Goal: Navigation & Orientation: Find specific page/section

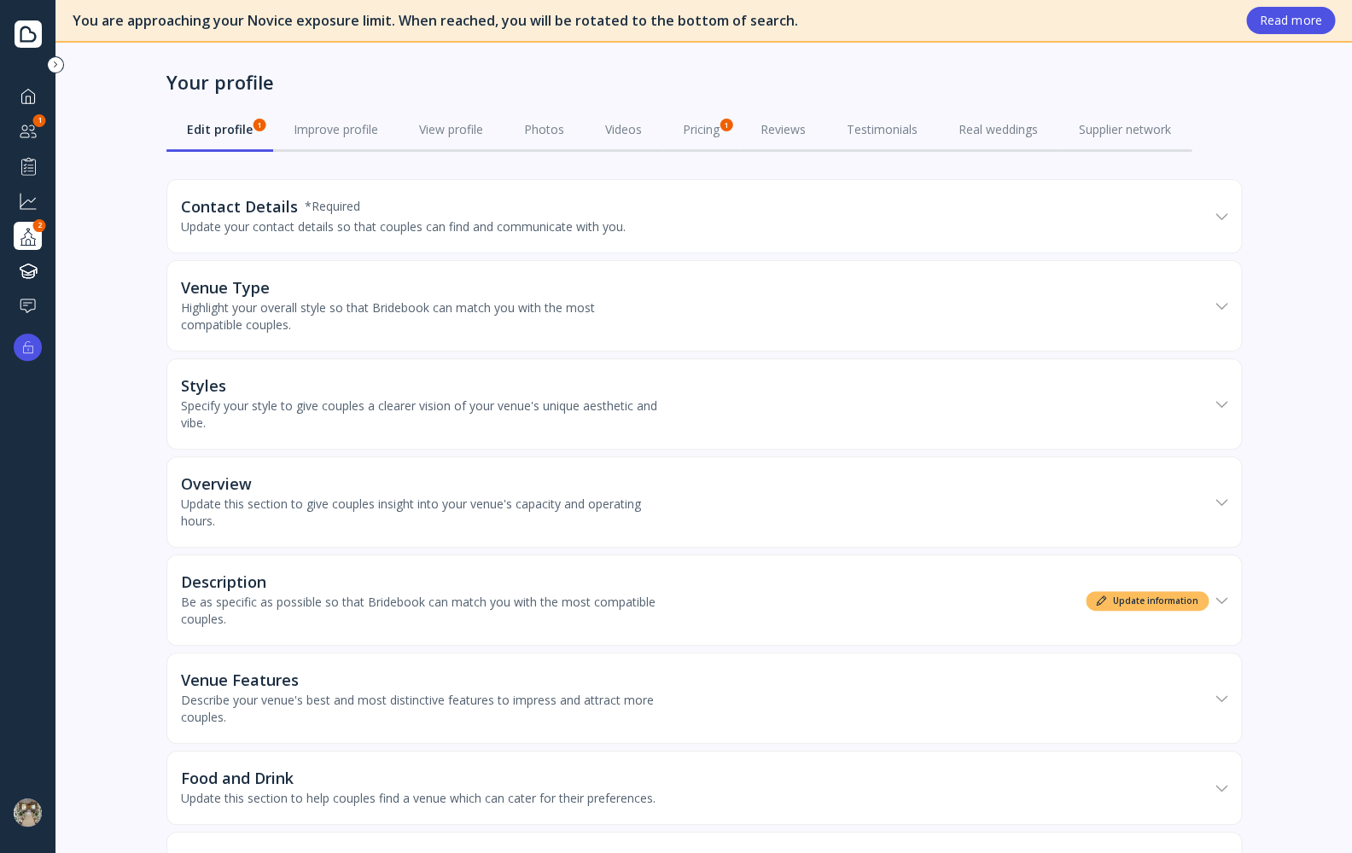
click at [26, 88] on div at bounding box center [28, 95] width 20 height 21
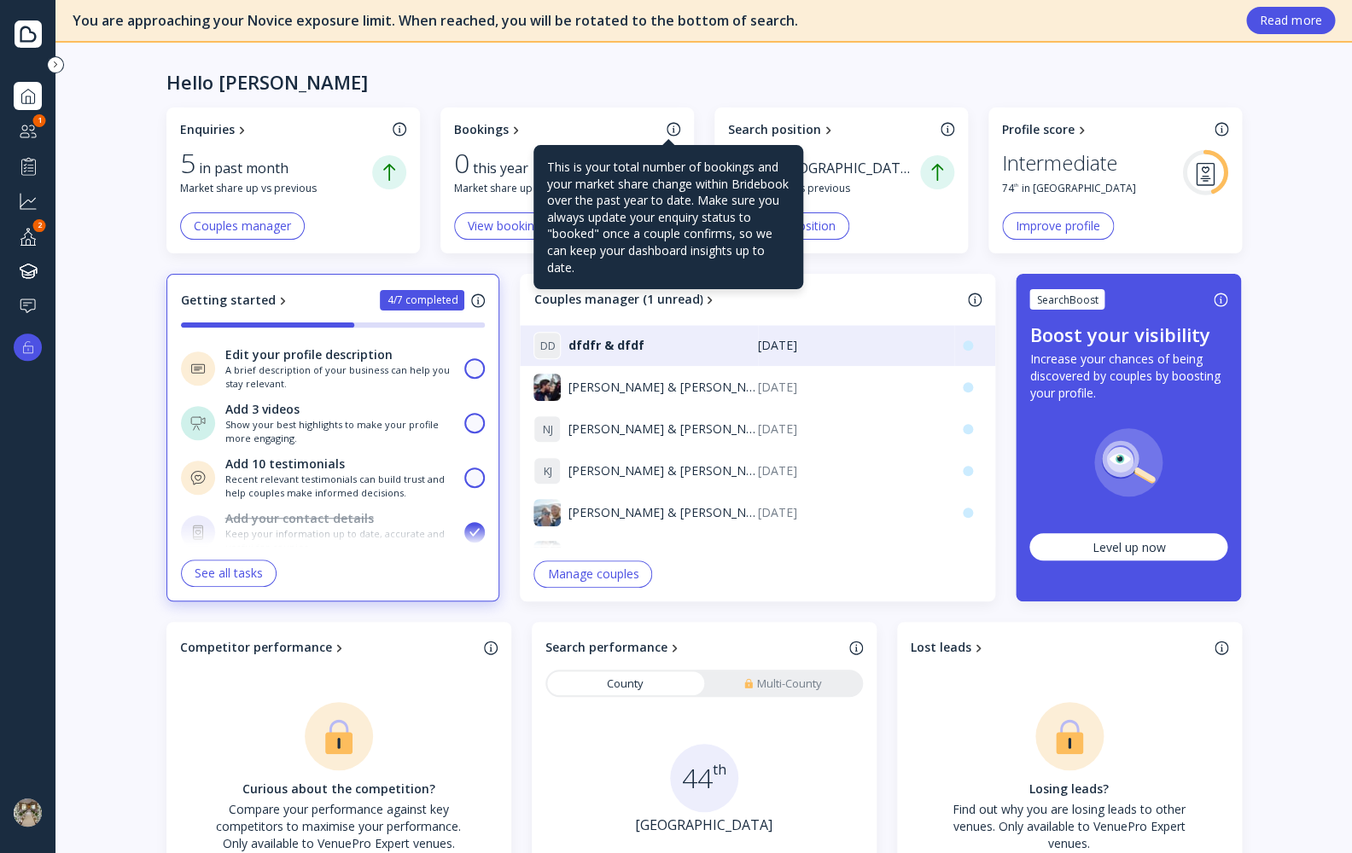
click at [669, 131] on div at bounding box center [673, 129] width 14 height 15
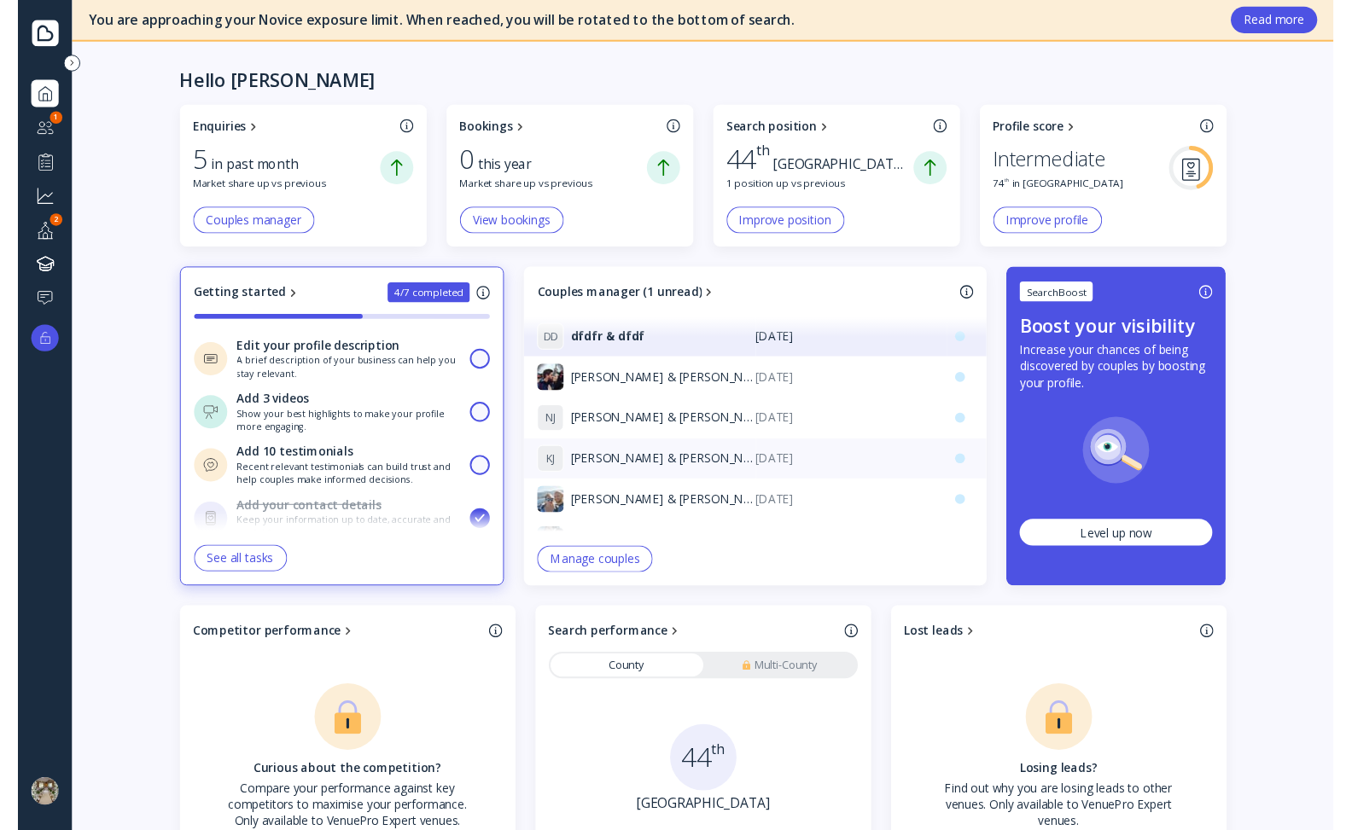
scroll to position [143, 0]
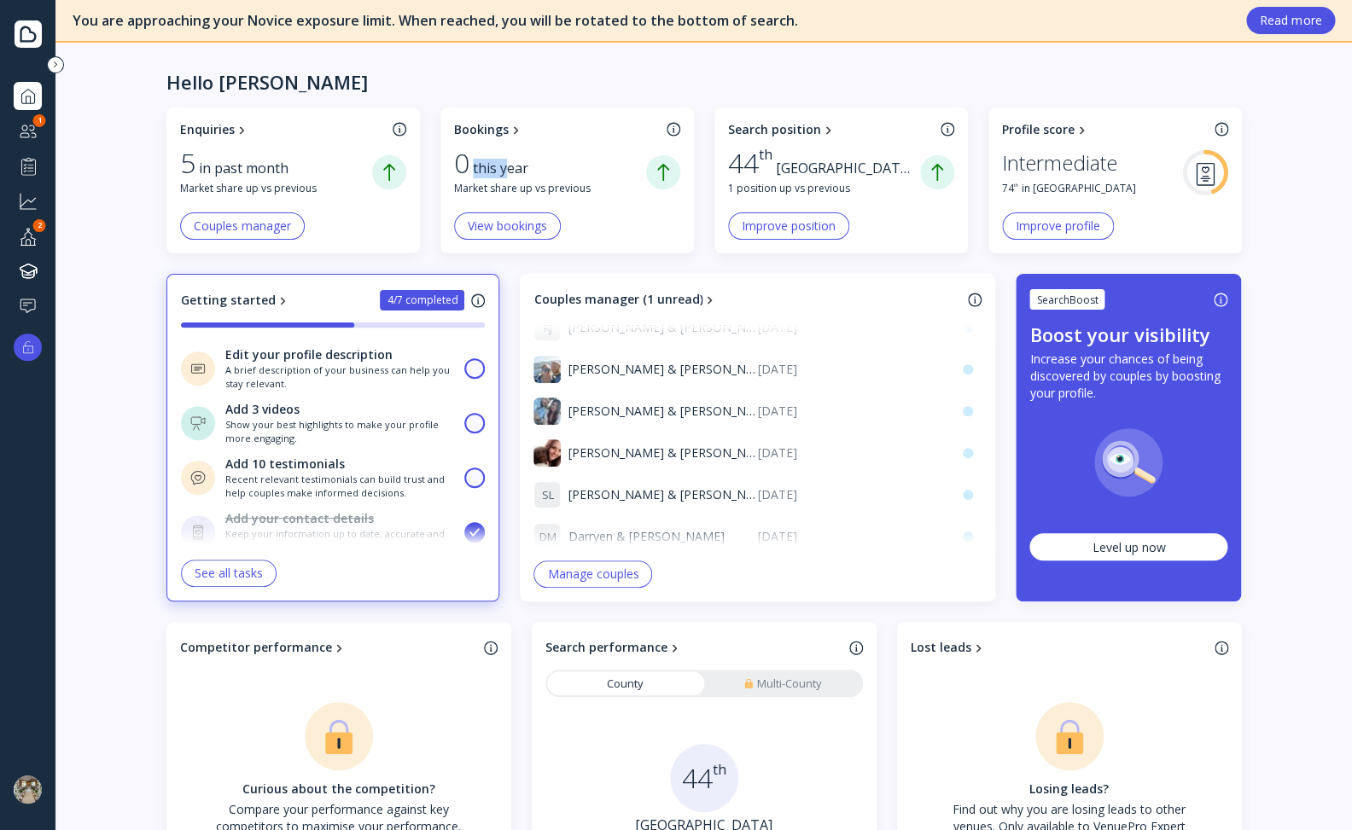
click at [578, 125] on link "Bookings" at bounding box center [557, 129] width 206 height 17
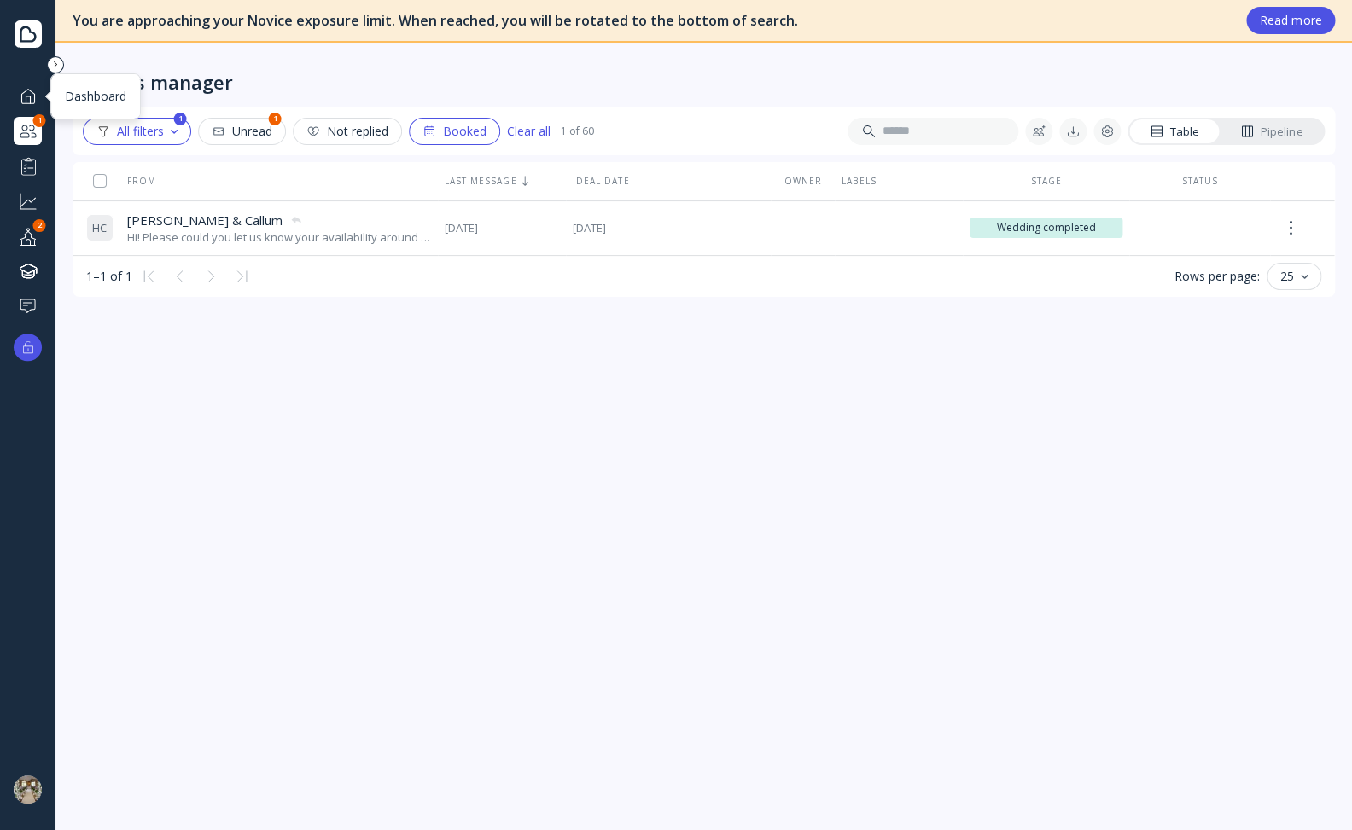
click at [34, 99] on div at bounding box center [28, 95] width 20 height 21
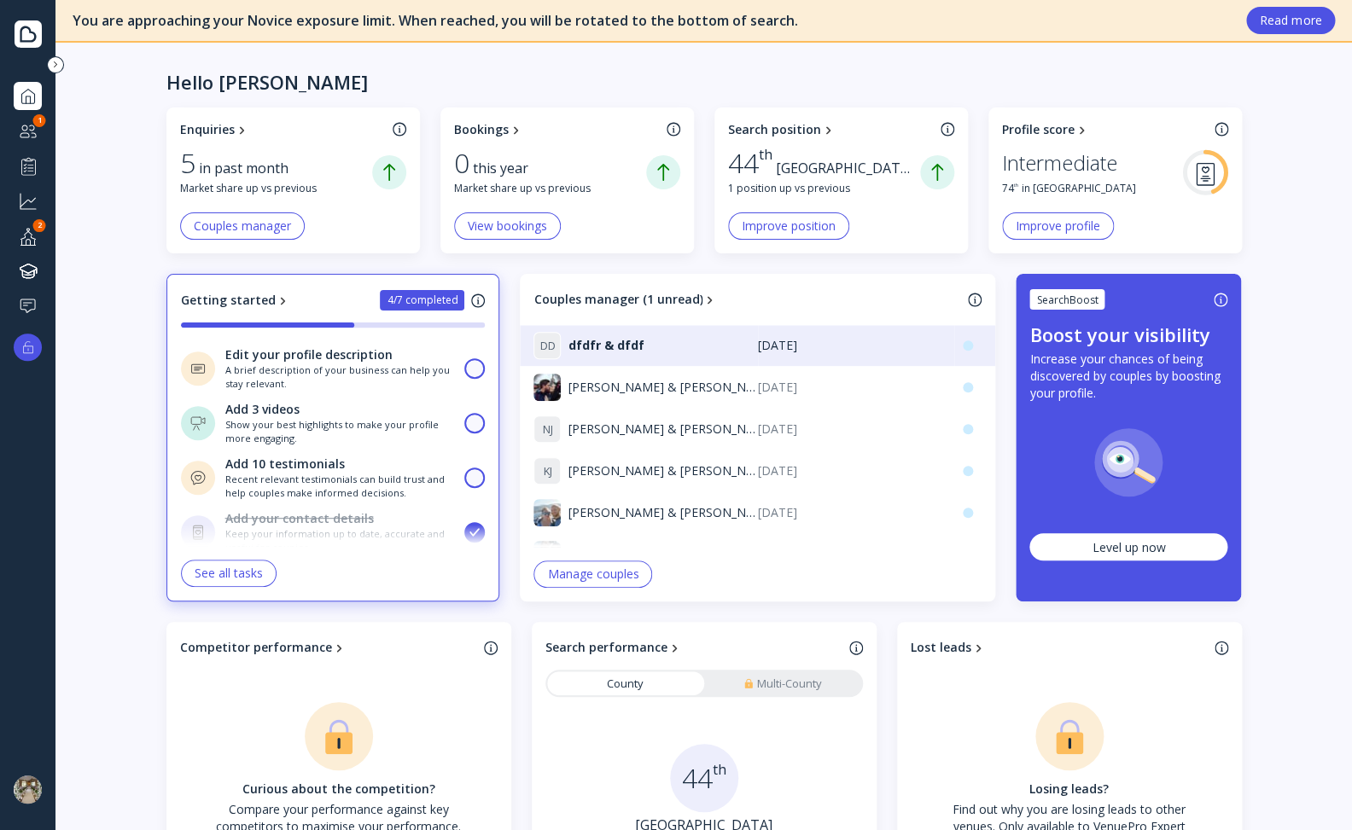
click at [509, 230] on div "View bookings" at bounding box center [507, 226] width 79 height 14
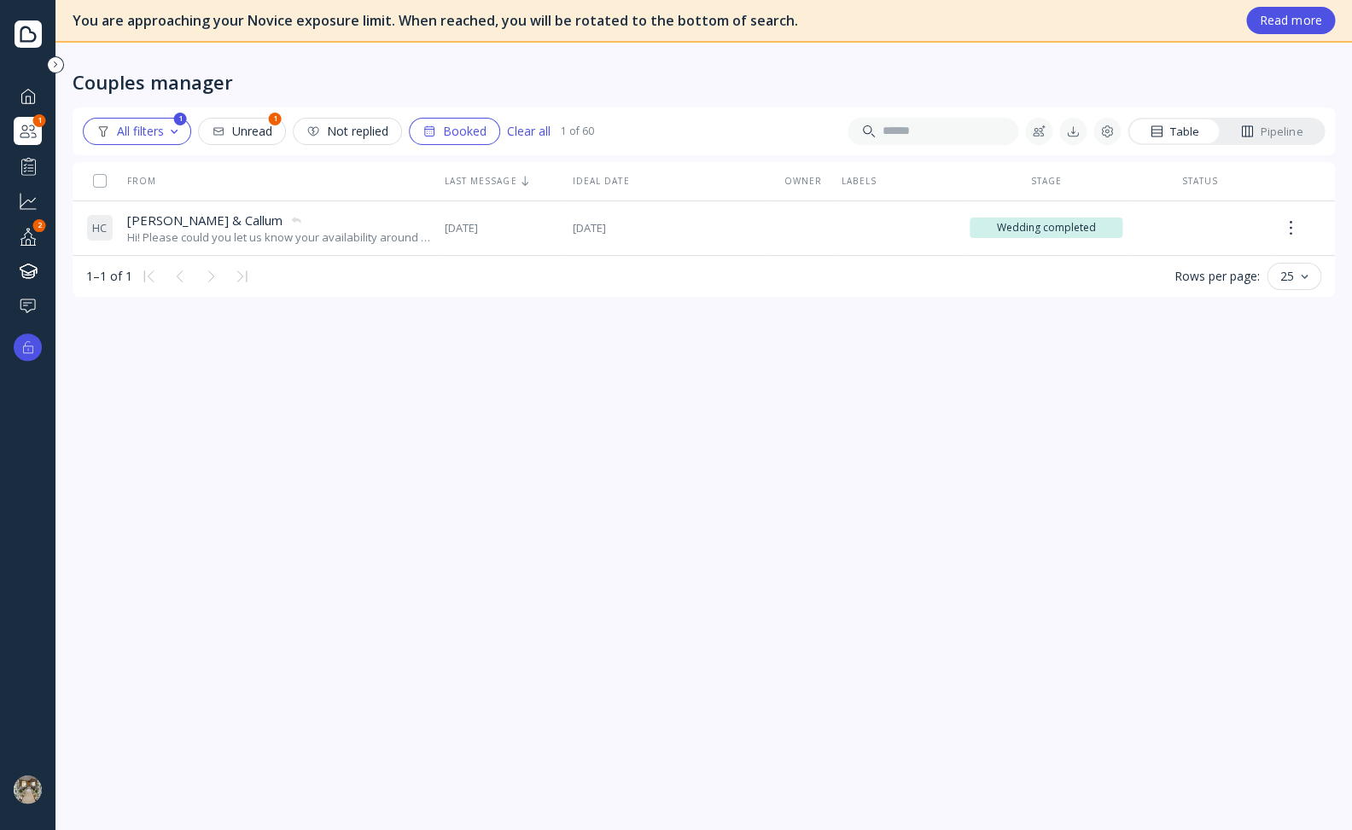
click at [175, 126] on div "All filters" at bounding box center [136, 132] width 81 height 14
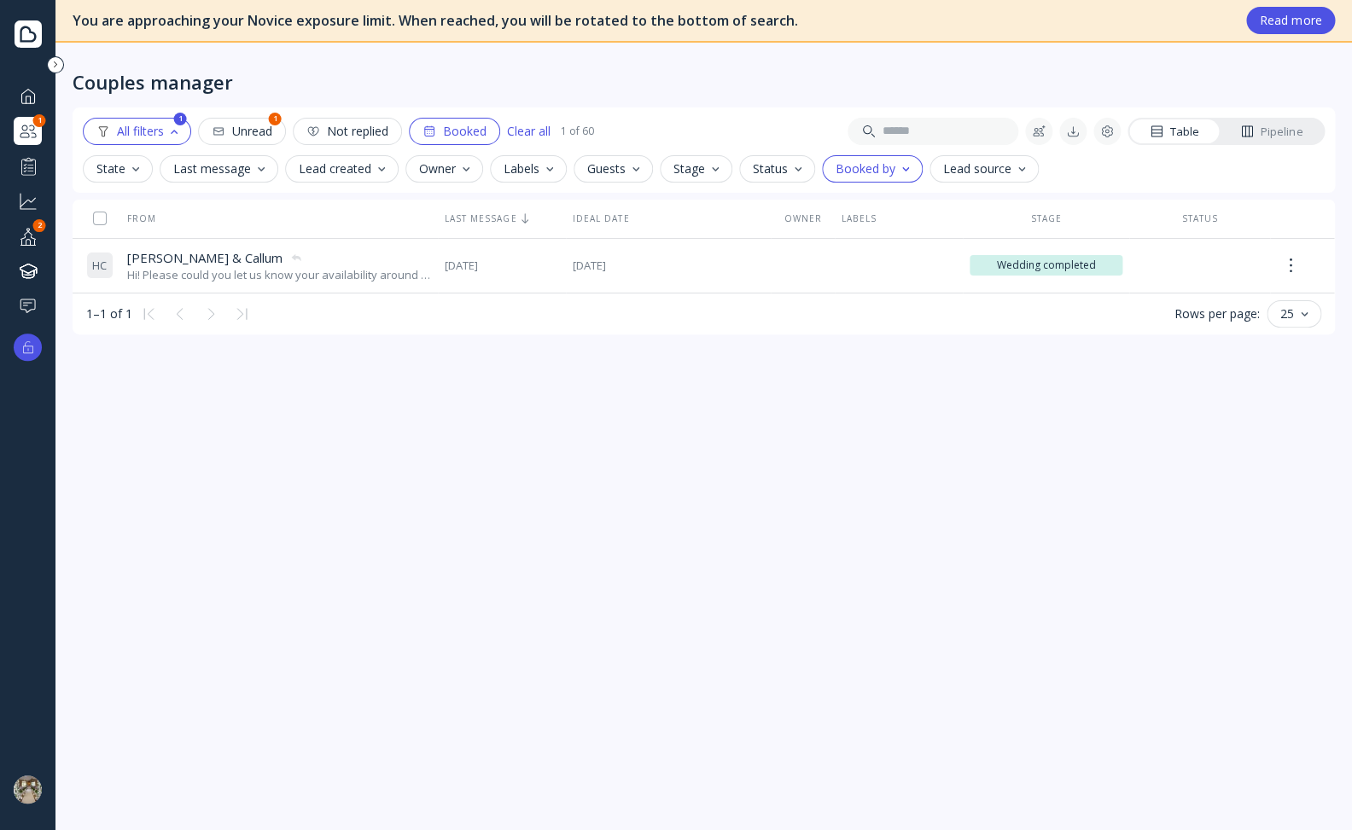
click at [258, 169] on div at bounding box center [261, 169] width 7 height 4
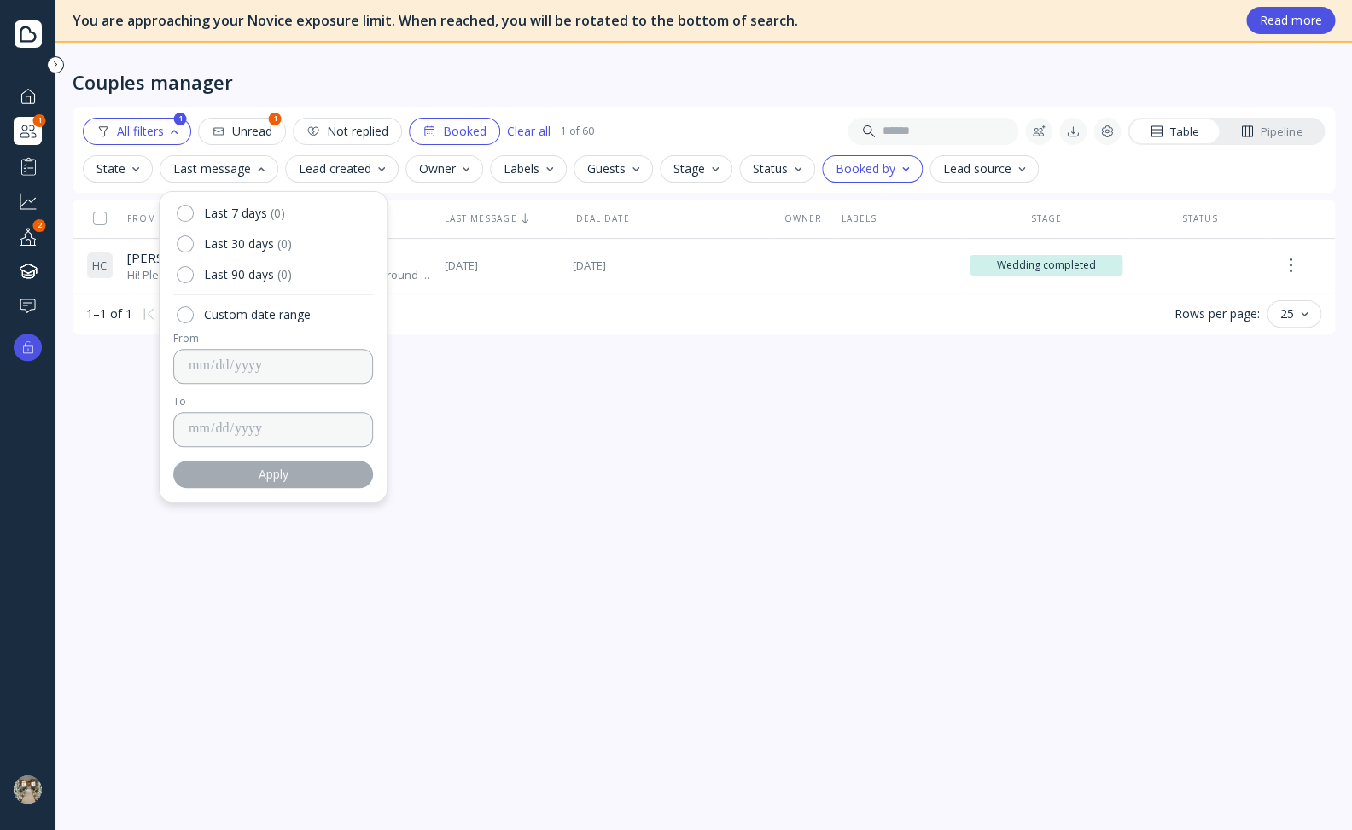
click at [258, 169] on div at bounding box center [261, 169] width 7 height 4
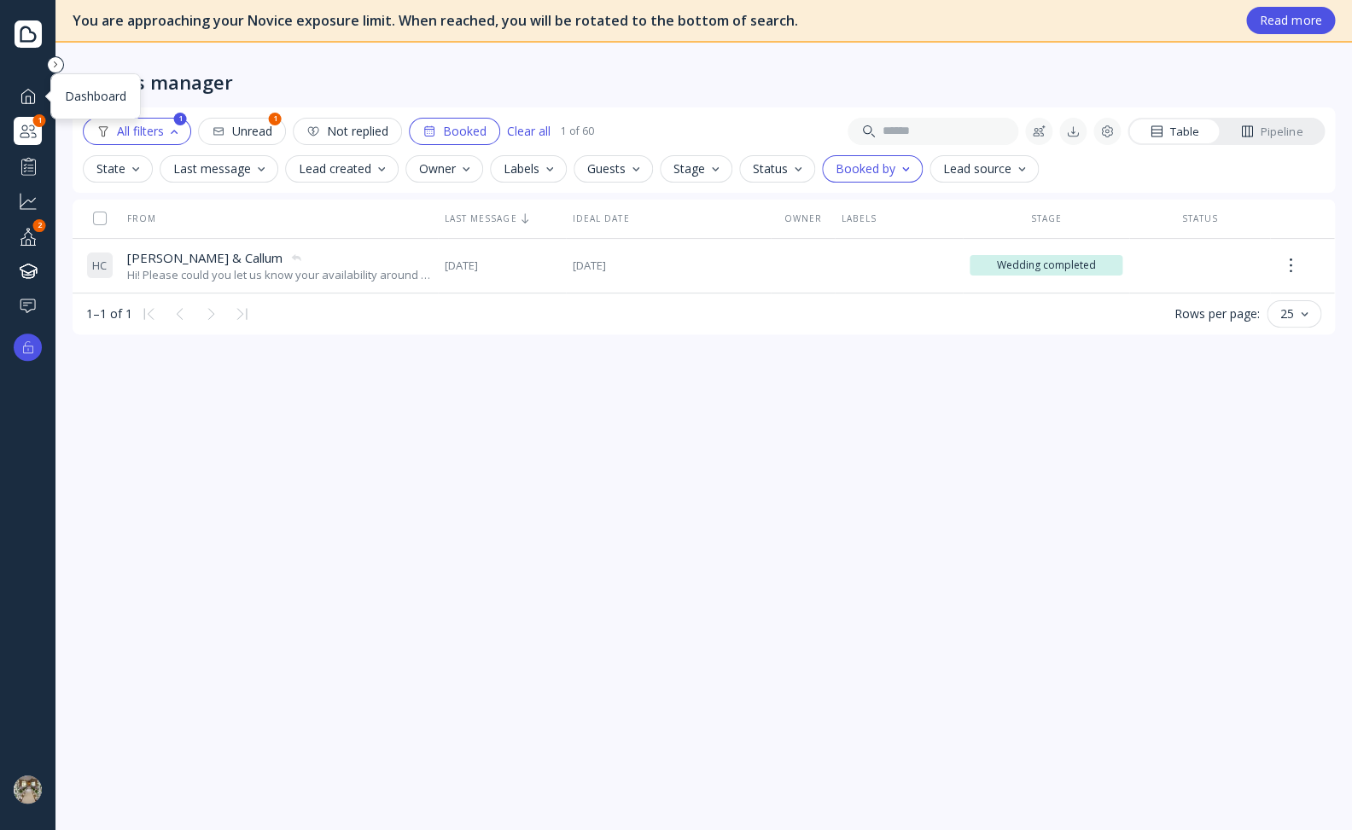
click at [31, 89] on div at bounding box center [28, 95] width 20 height 21
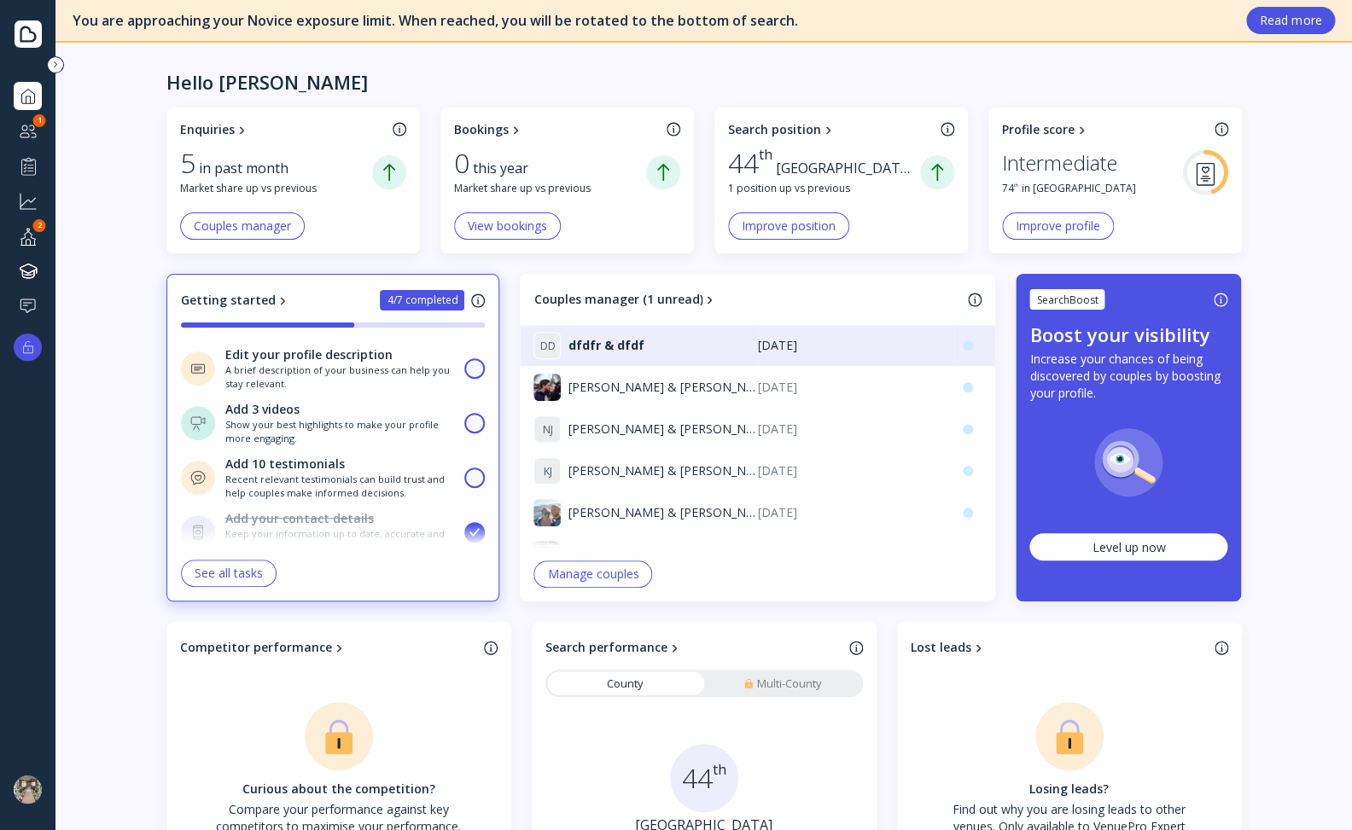
click at [231, 215] on button "Couples manager" at bounding box center [242, 225] width 125 height 27
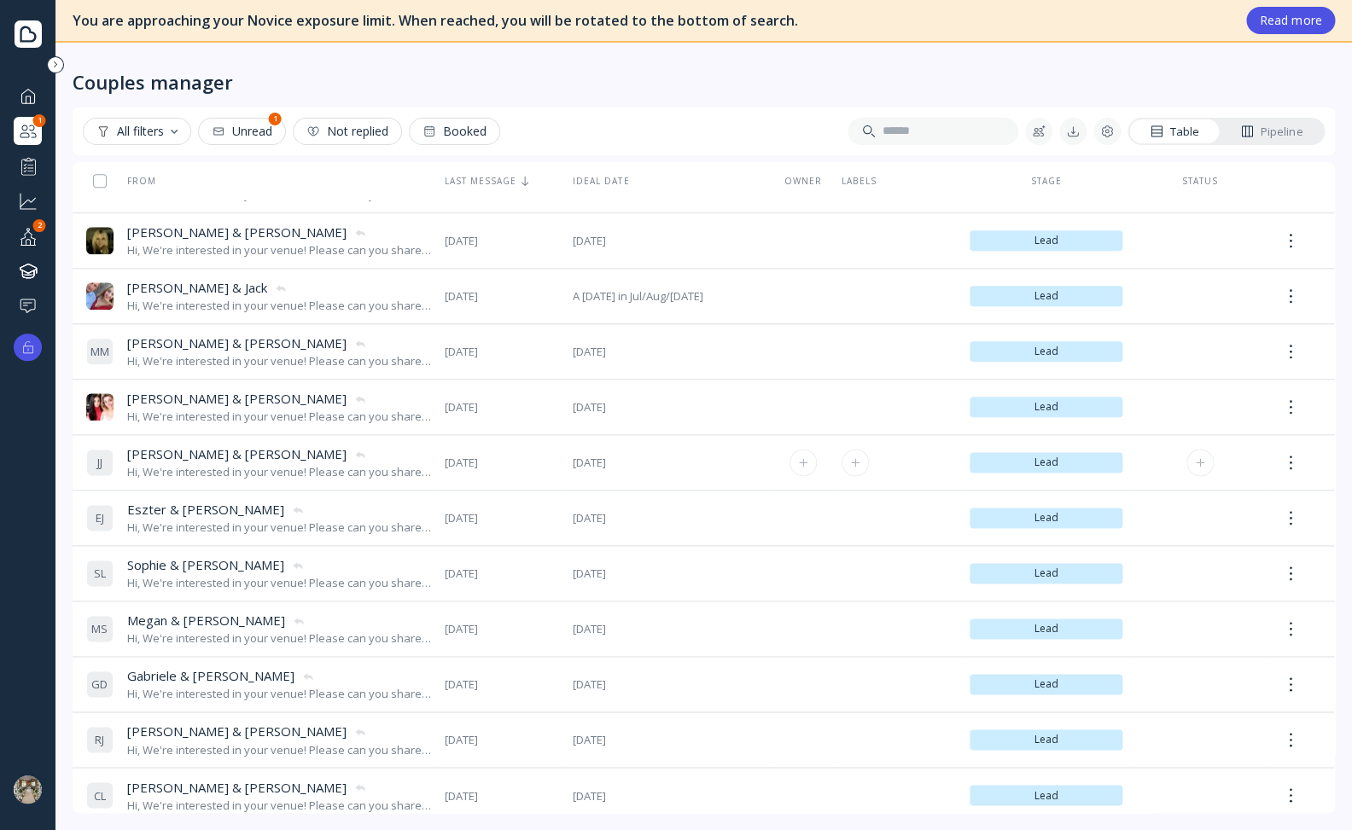
scroll to position [794, 0]
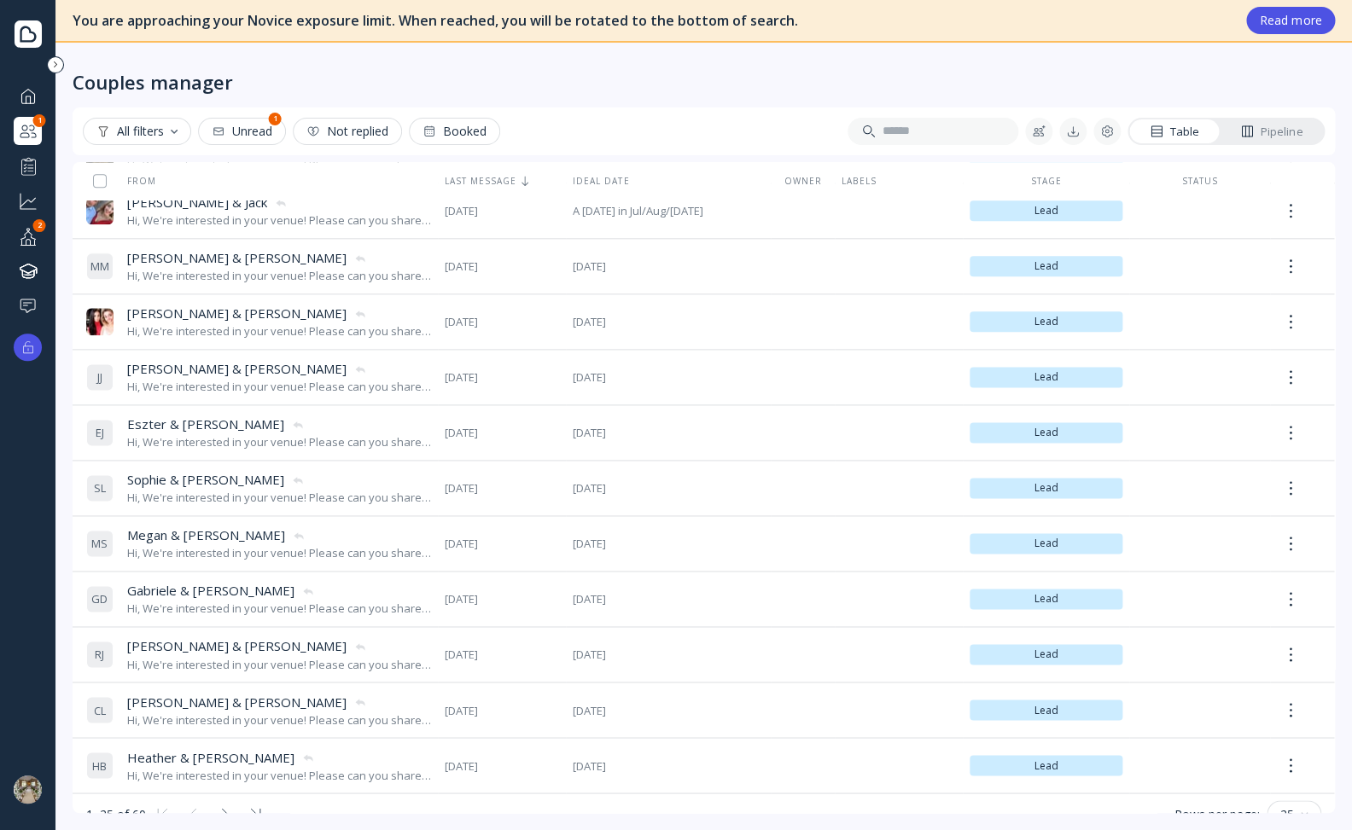
click at [26, 90] on div at bounding box center [28, 95] width 20 height 21
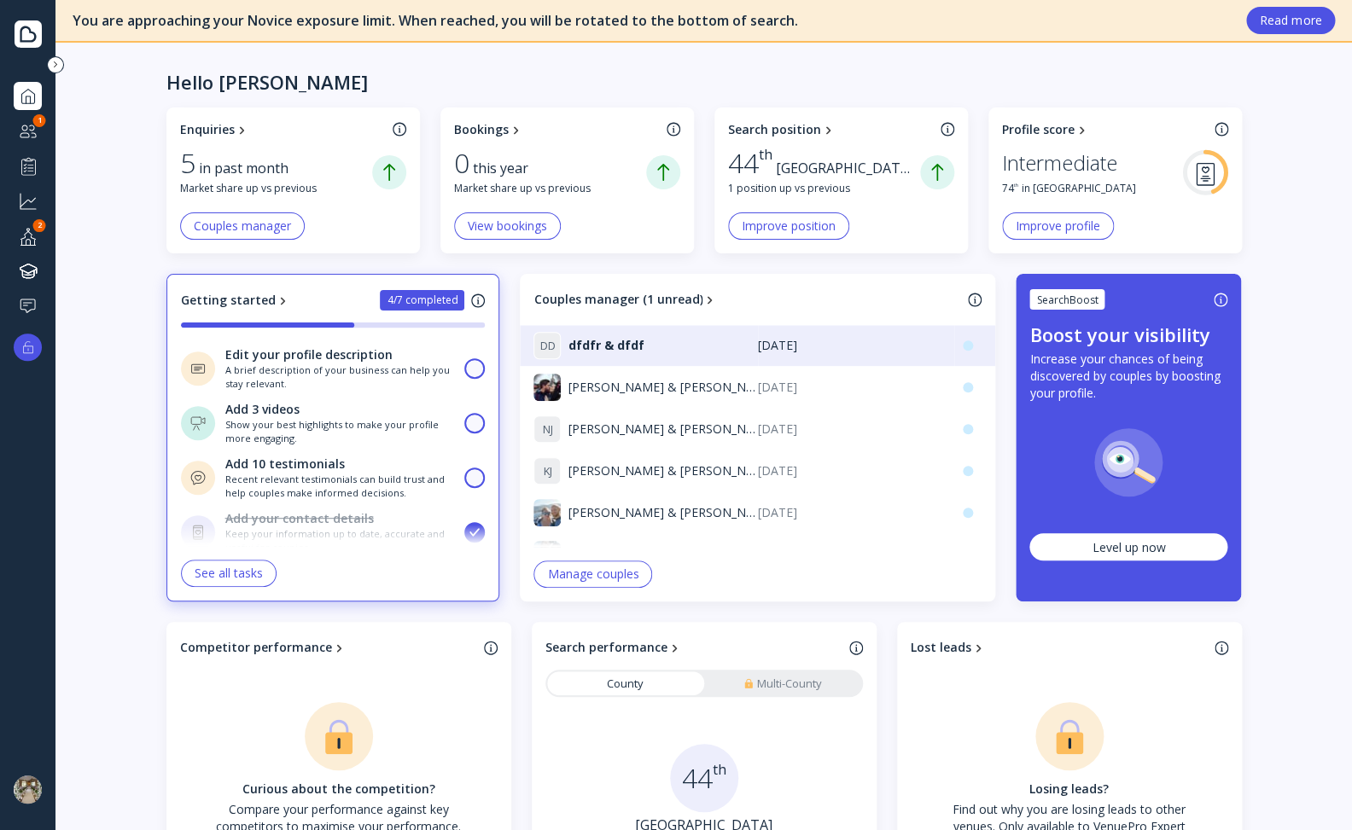
click at [480, 167] on div "this year" at bounding box center [506, 169] width 66 height 20
click at [534, 169] on div "0 this year" at bounding box center [550, 163] width 192 height 32
click at [500, 128] on div "Bookings" at bounding box center [481, 129] width 55 height 17
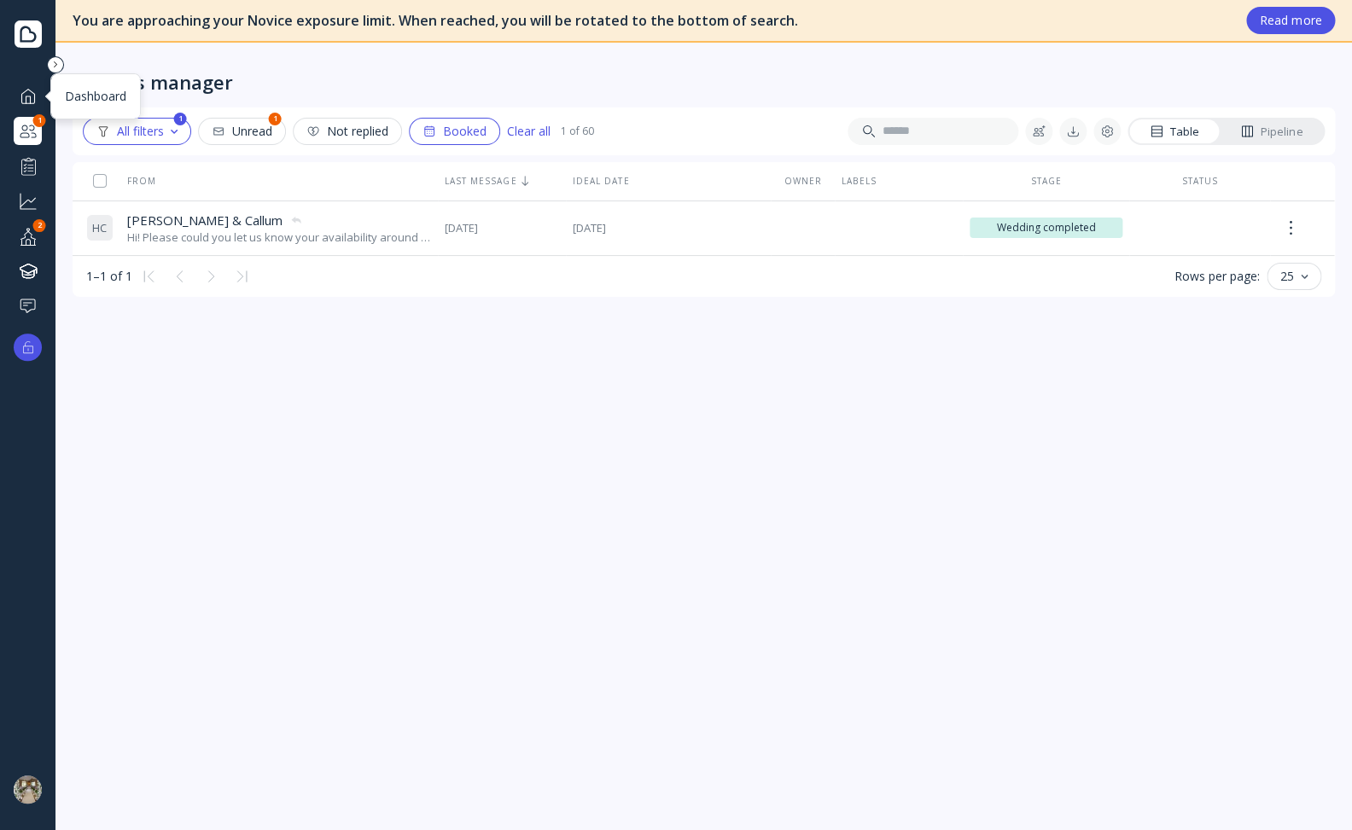
click at [25, 99] on div at bounding box center [28, 95] width 20 height 21
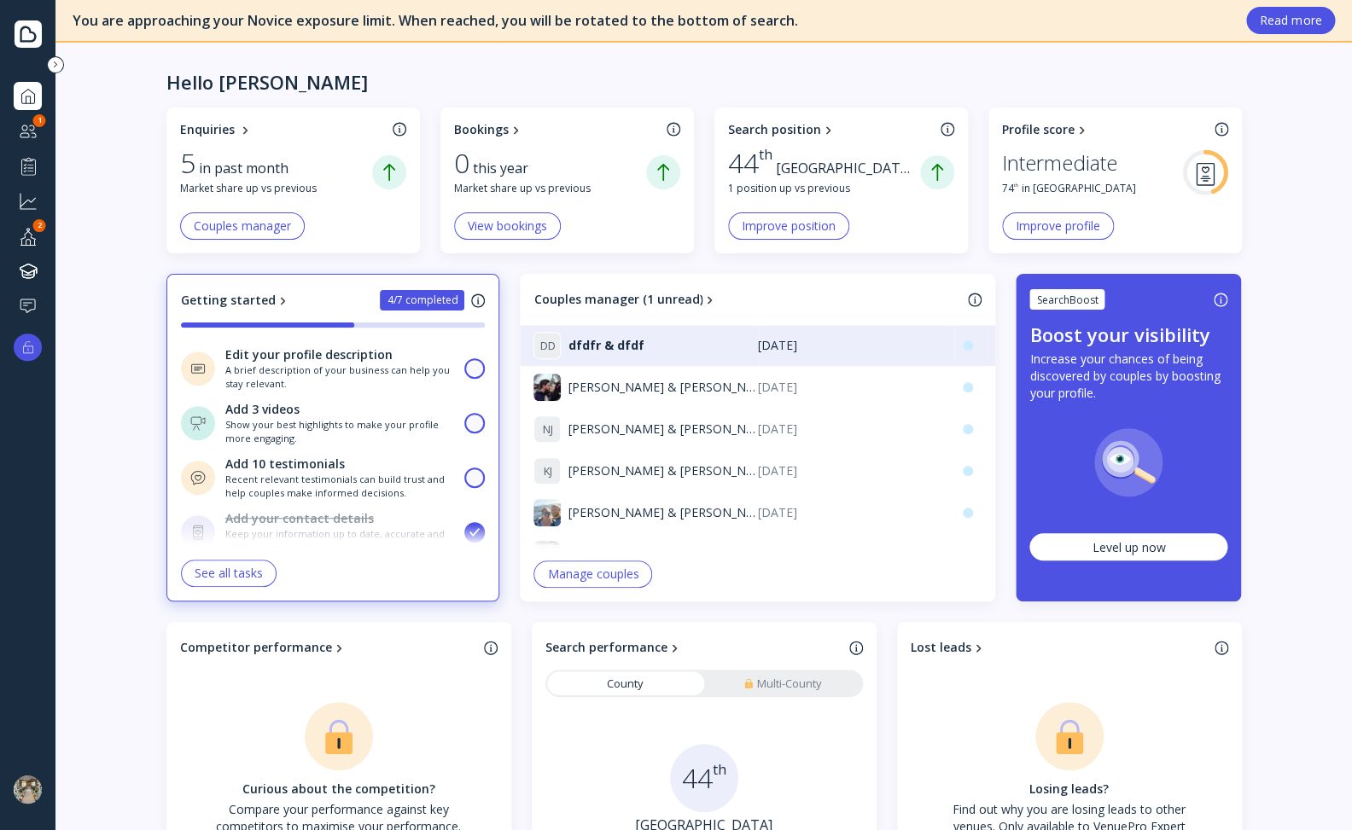
click at [221, 131] on div "Enquiries" at bounding box center [207, 129] width 55 height 17
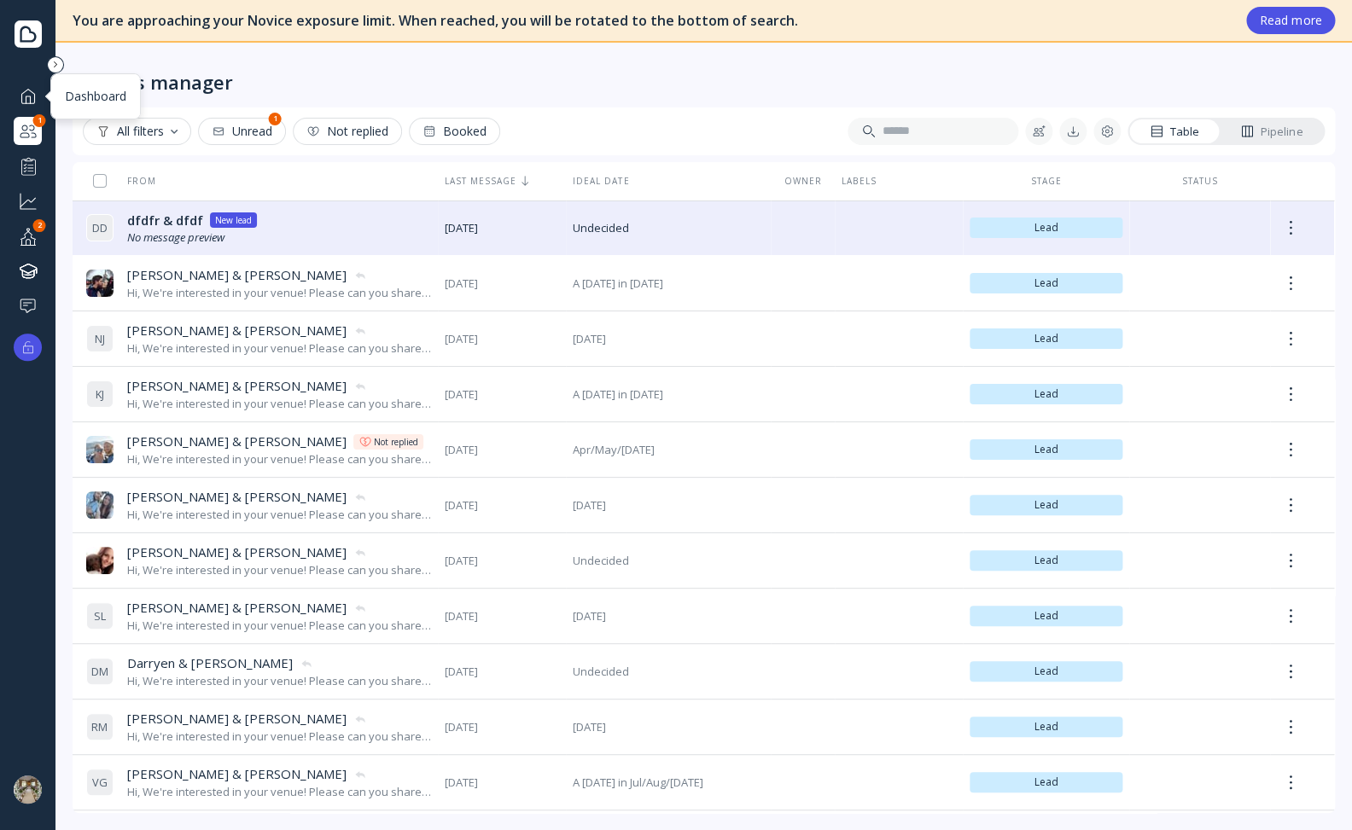
click at [22, 90] on div at bounding box center [28, 95] width 20 height 21
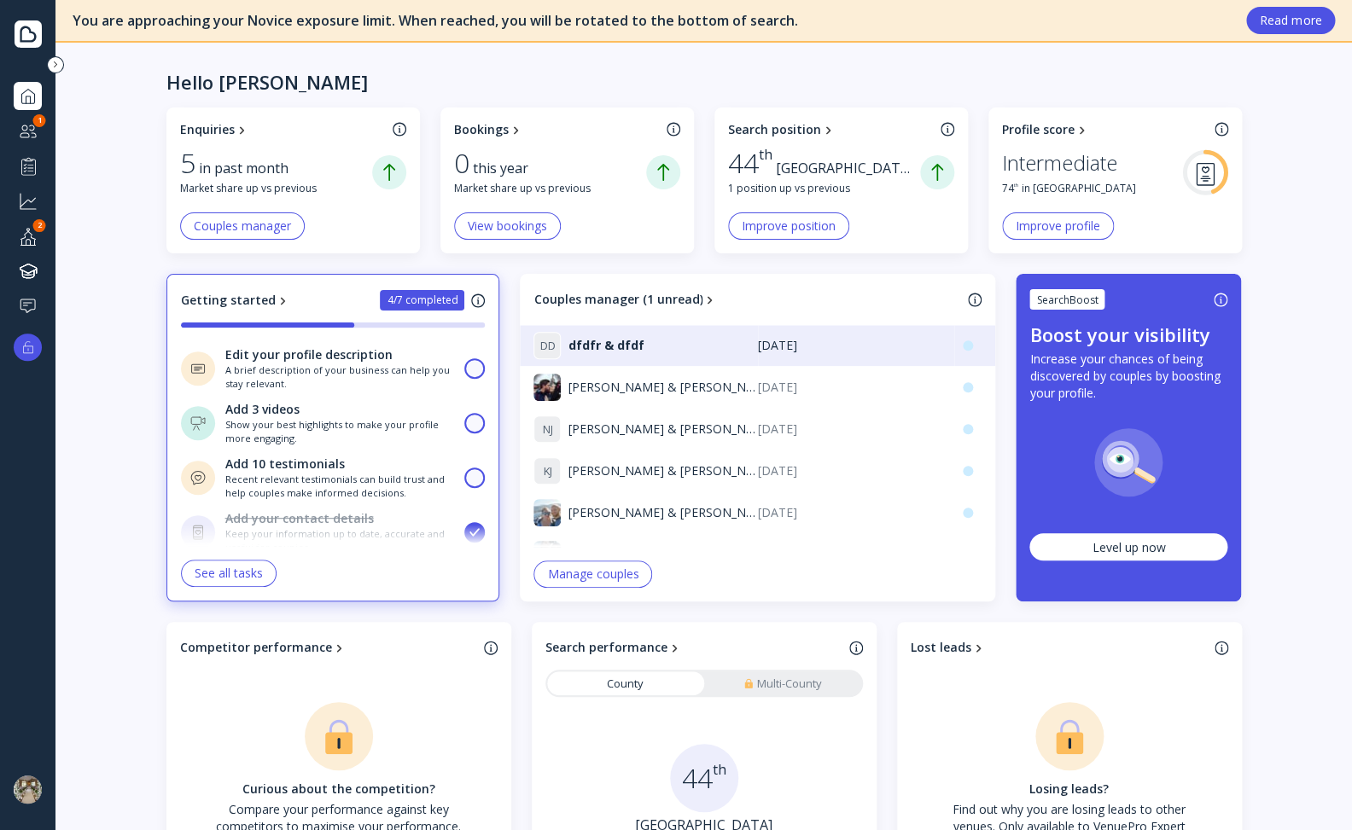
click at [509, 214] on button "View bookings" at bounding box center [507, 225] width 107 height 27
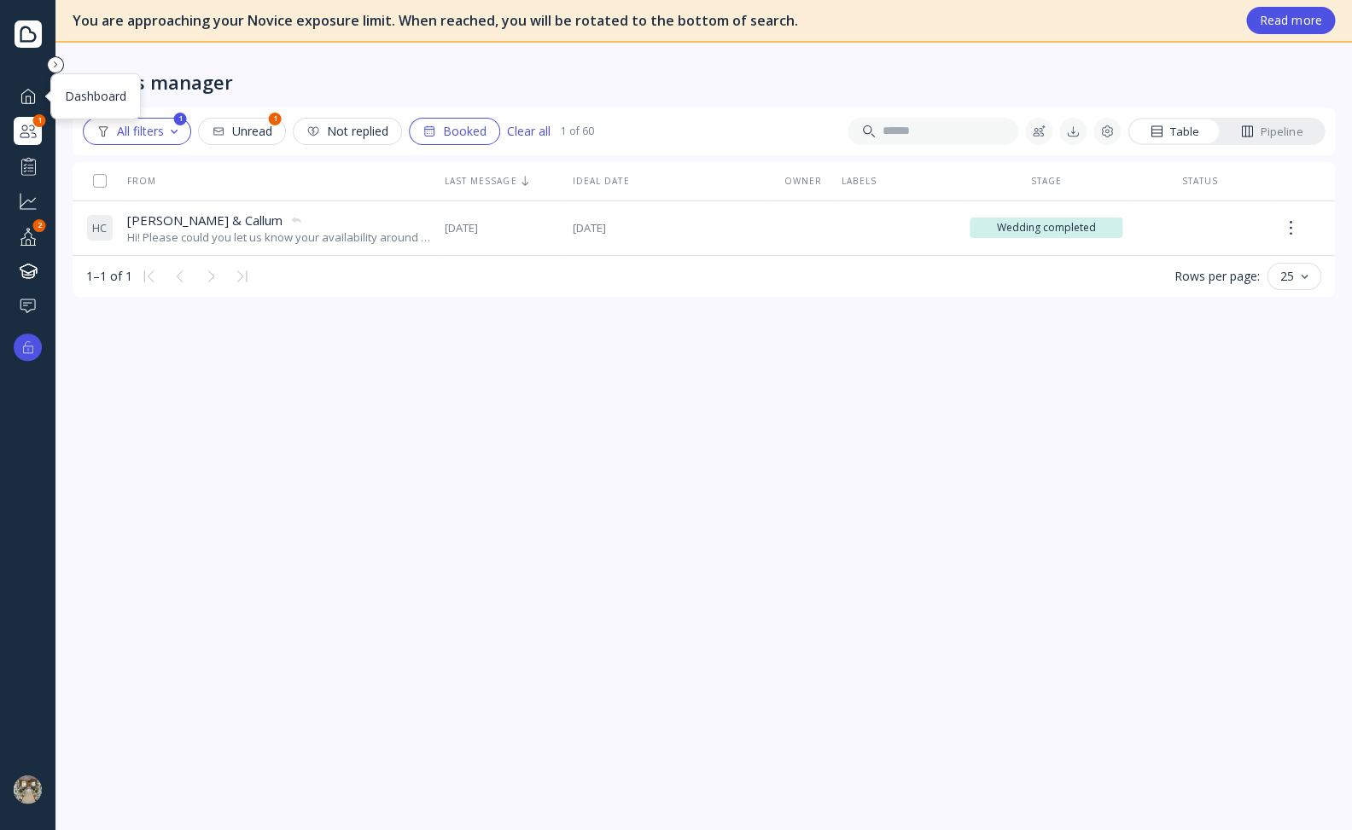
click at [25, 106] on div at bounding box center [28, 95] width 20 height 21
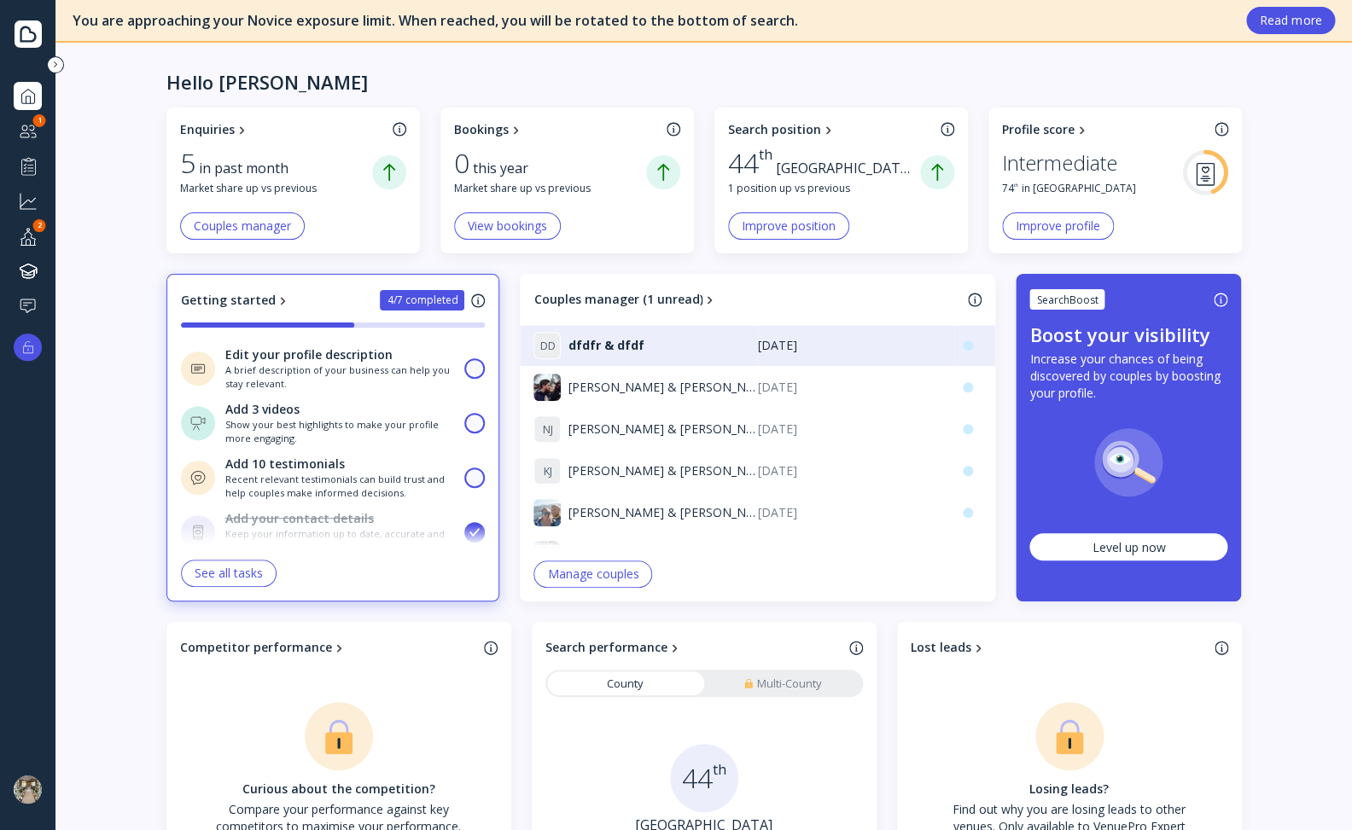
click at [823, 214] on button "Improve position" at bounding box center [788, 225] width 121 height 27
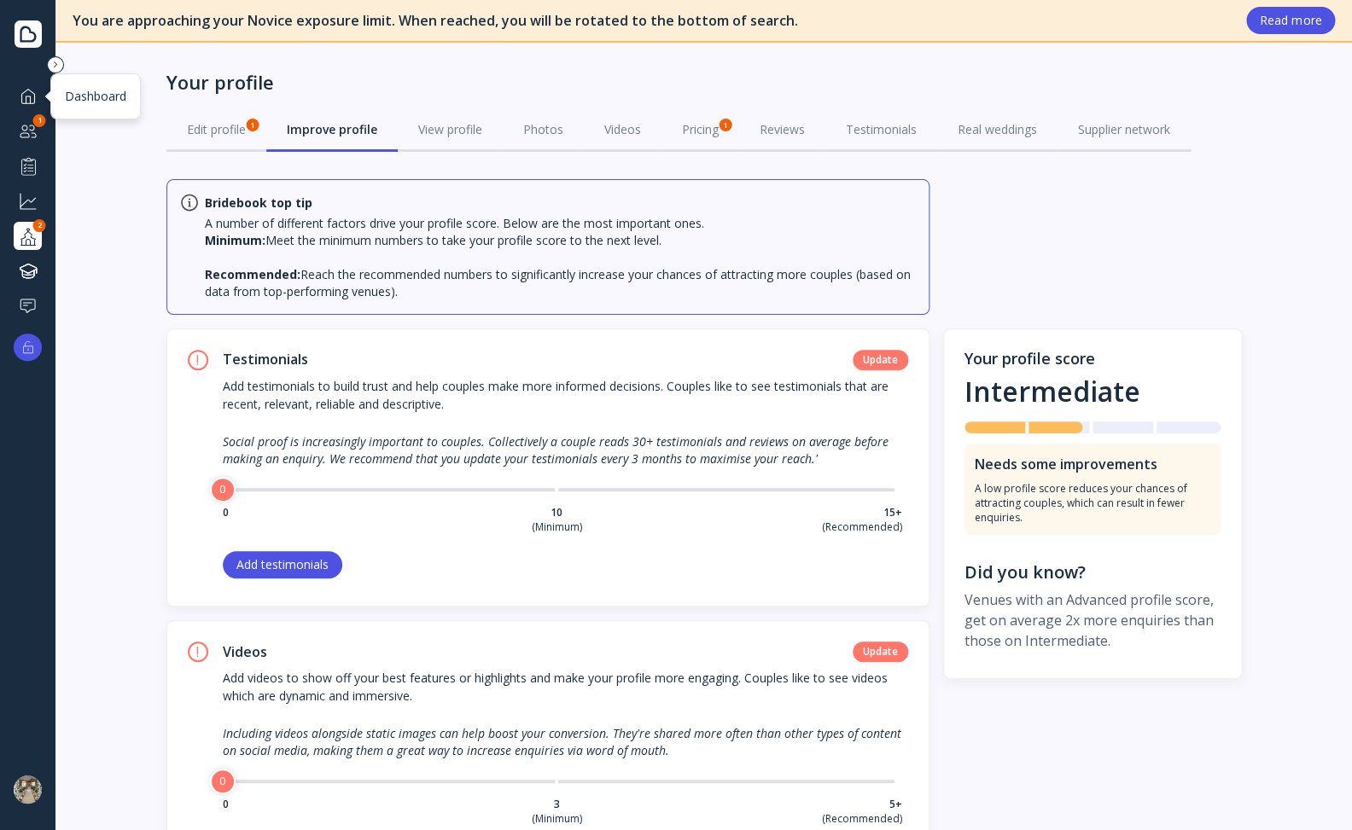
click at [28, 85] on div at bounding box center [28, 95] width 20 height 21
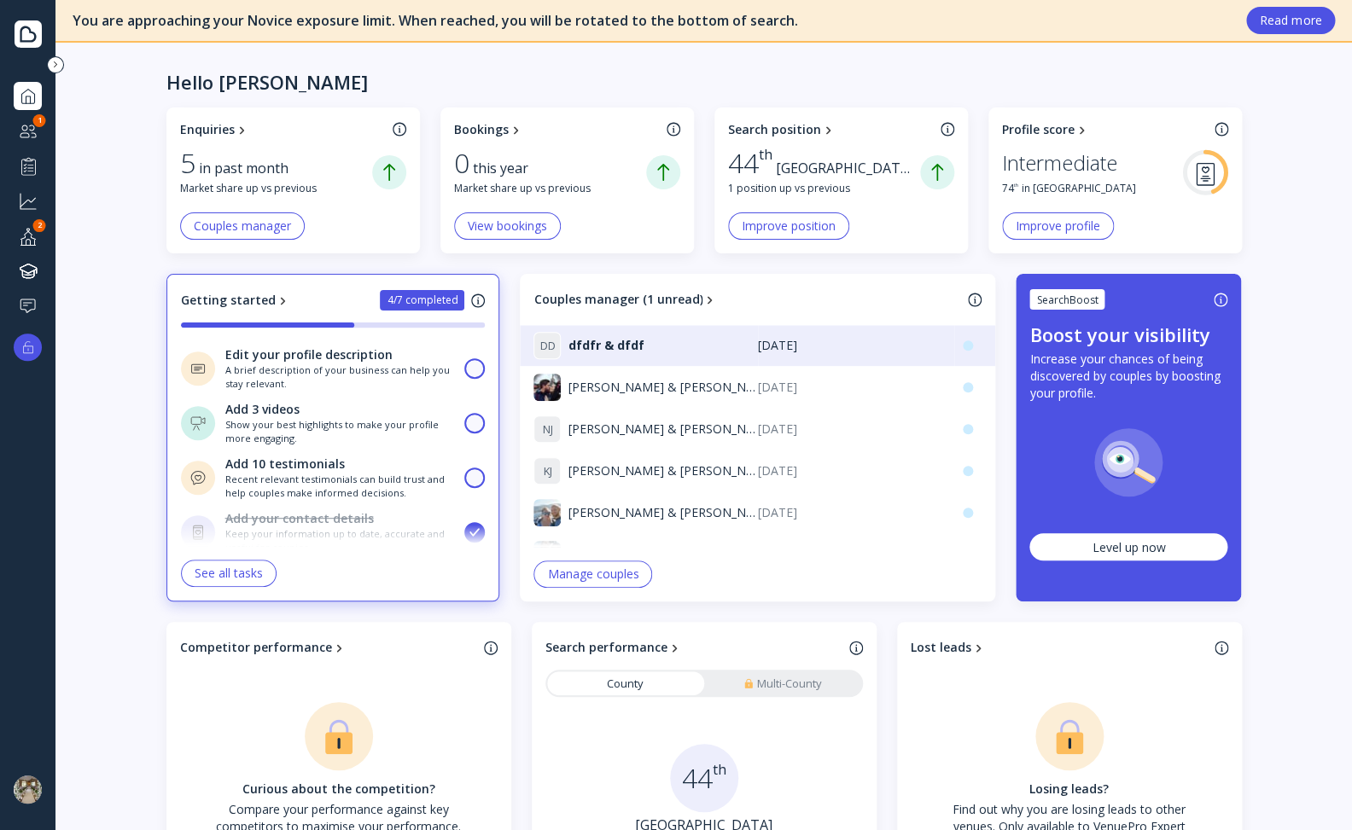
click at [489, 219] on div "View bookings" at bounding box center [507, 226] width 79 height 14
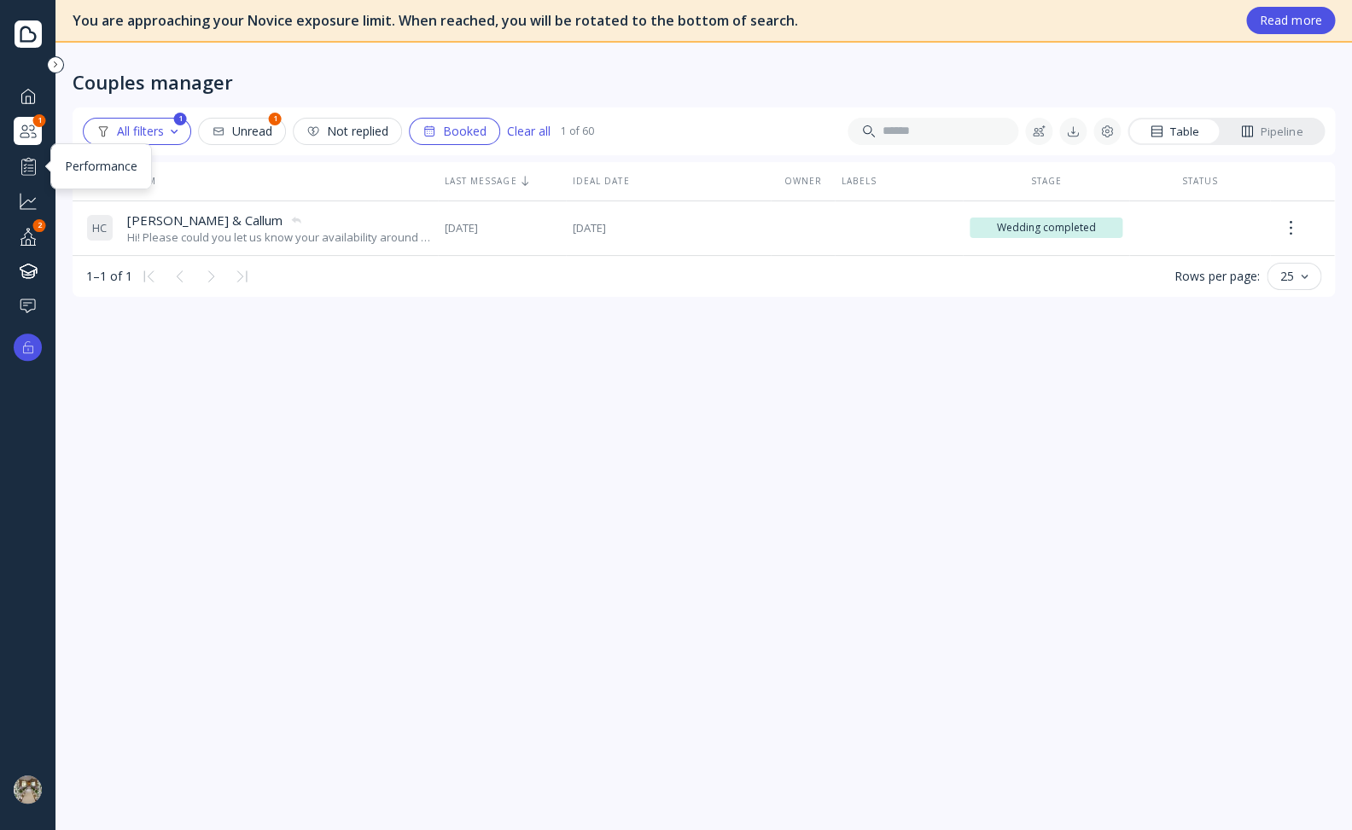
click at [28, 171] on div at bounding box center [28, 165] width 20 height 21
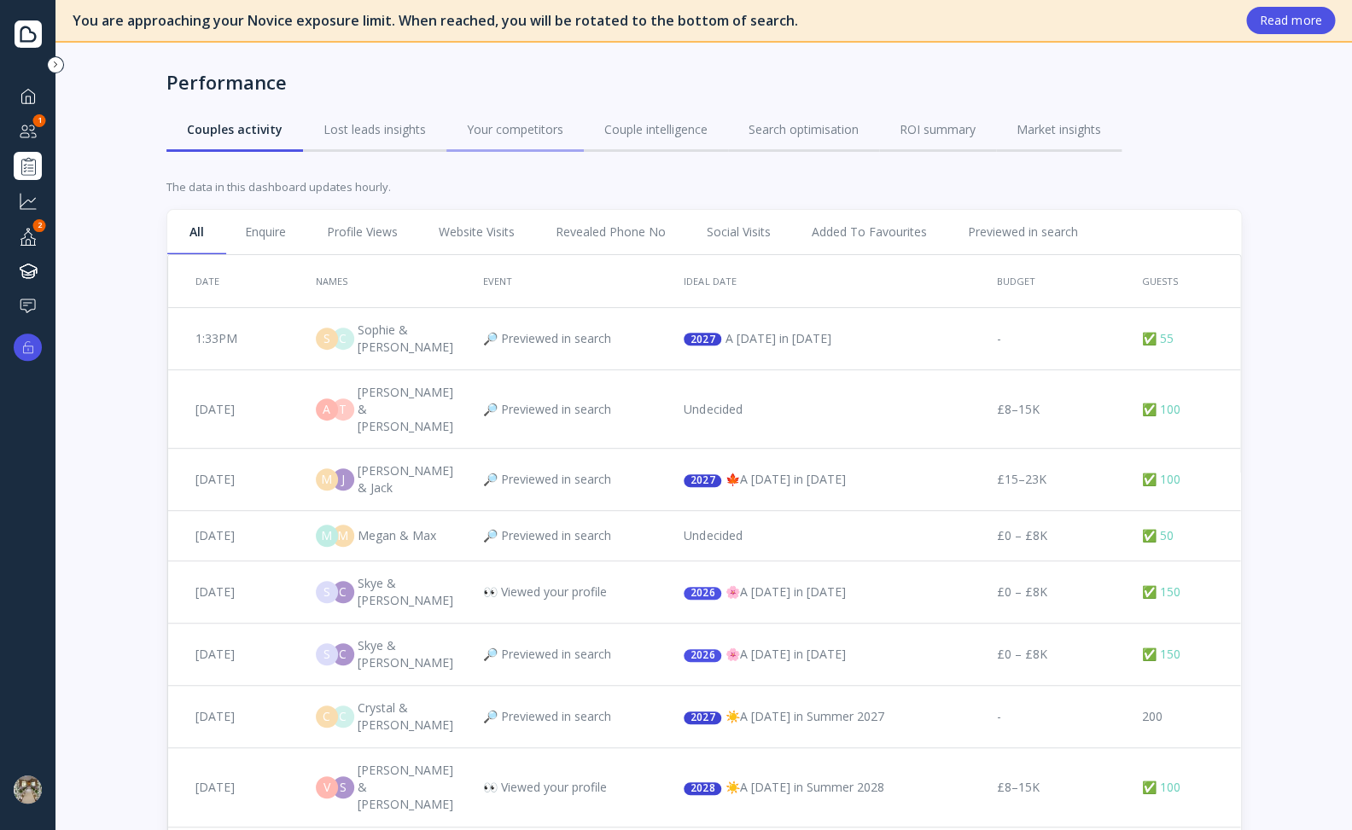
click at [525, 114] on link "Your competitors" at bounding box center [514, 130] width 137 height 44
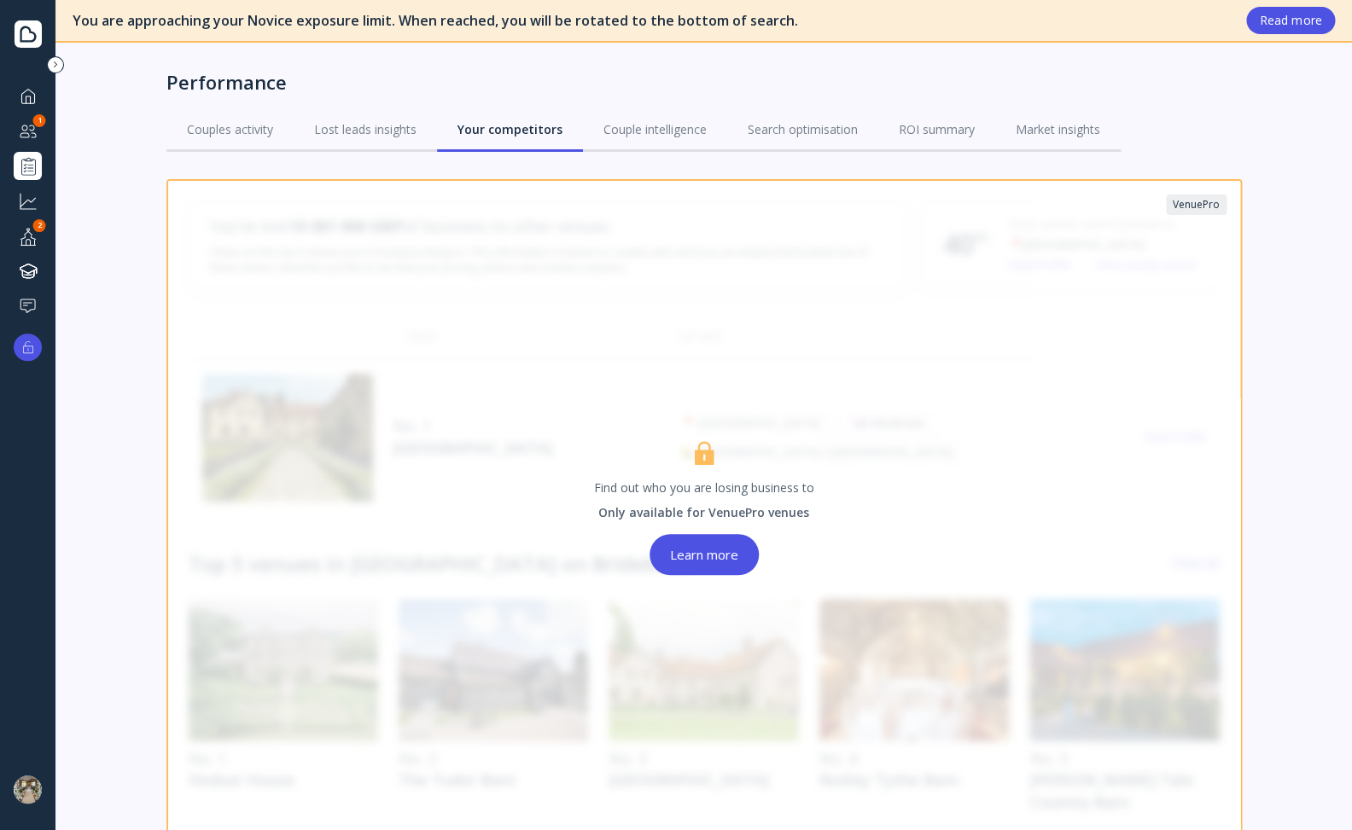
click at [628, 131] on div "Couple intelligence" at bounding box center [654, 129] width 103 height 17
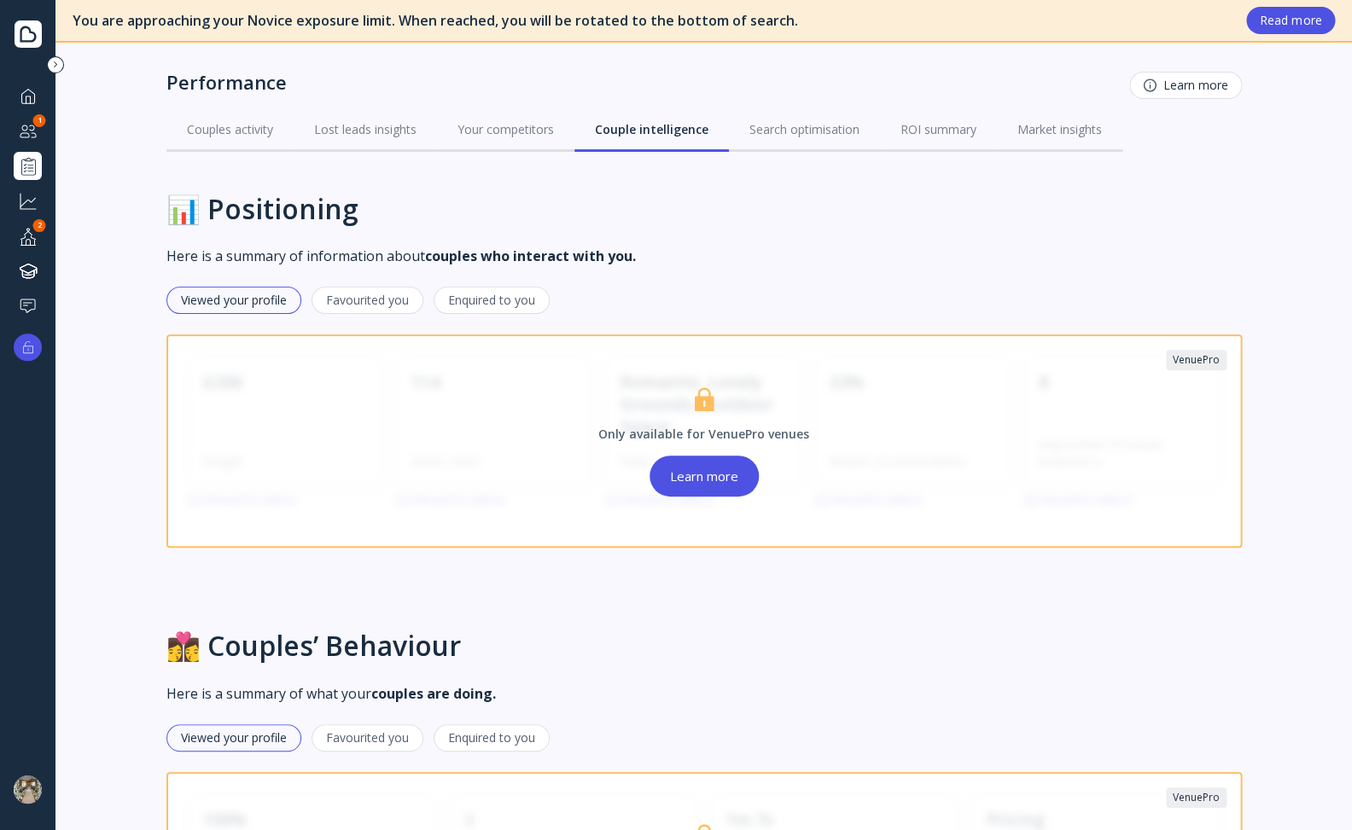
click at [379, 131] on div "Lost leads insights" at bounding box center [365, 129] width 102 height 17
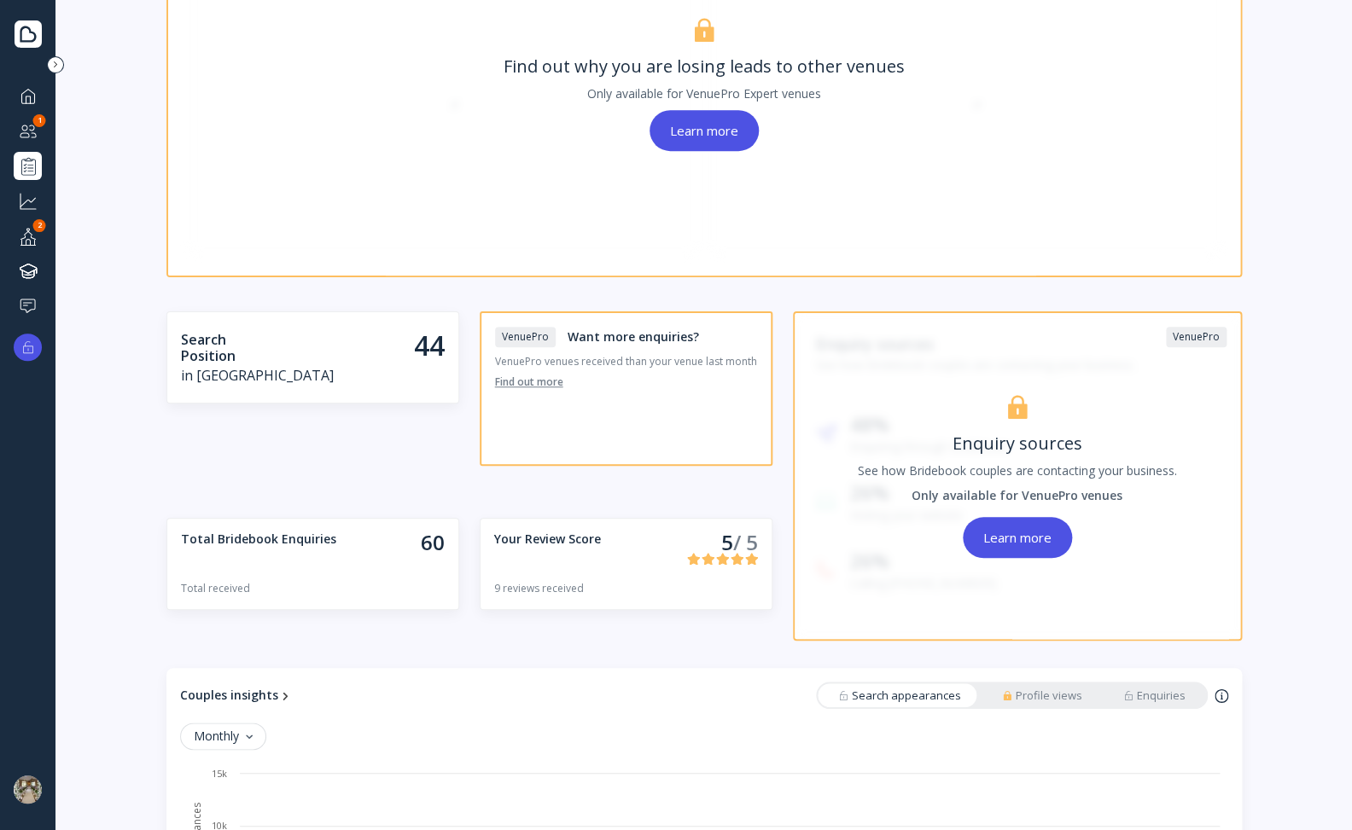
scroll to position [563, 0]
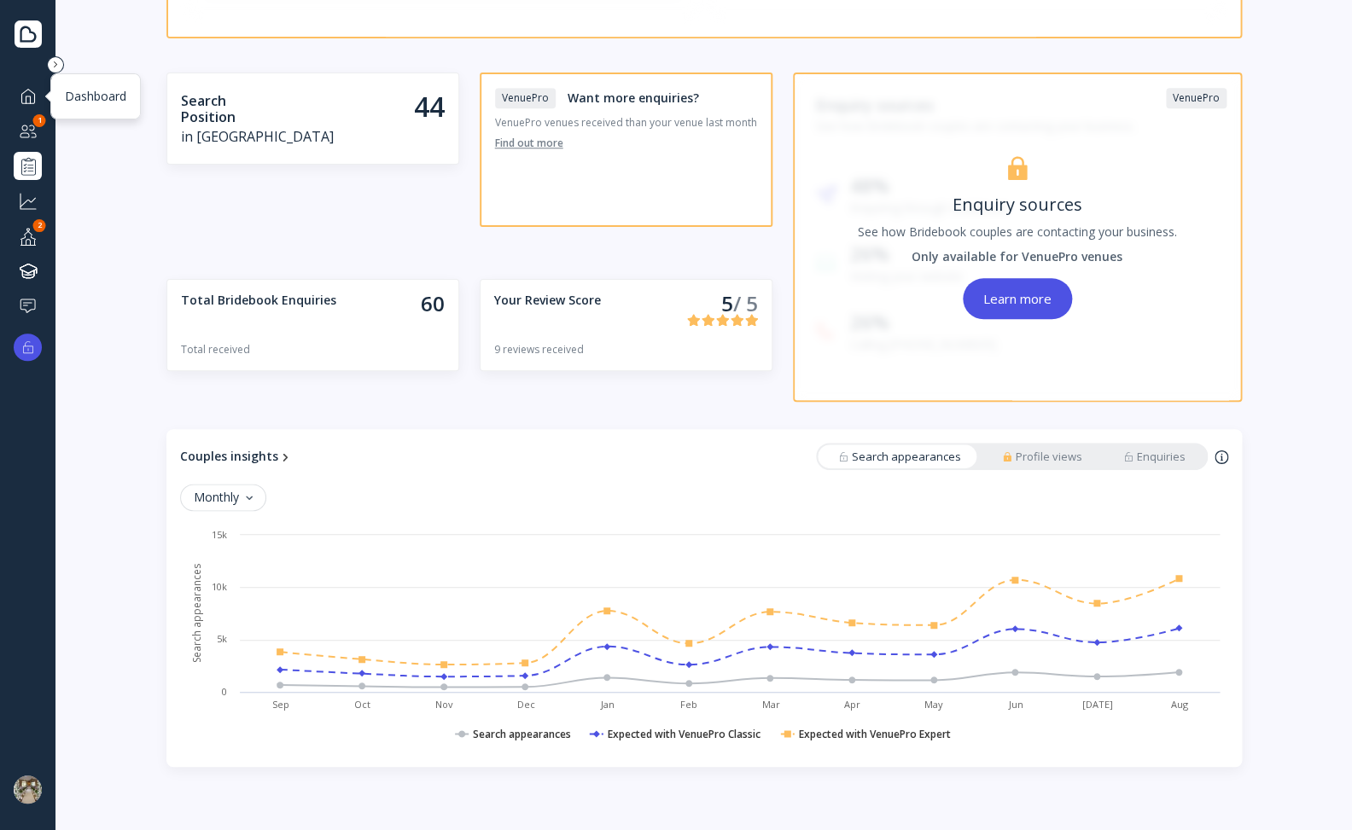
click at [33, 88] on div at bounding box center [28, 95] width 20 height 21
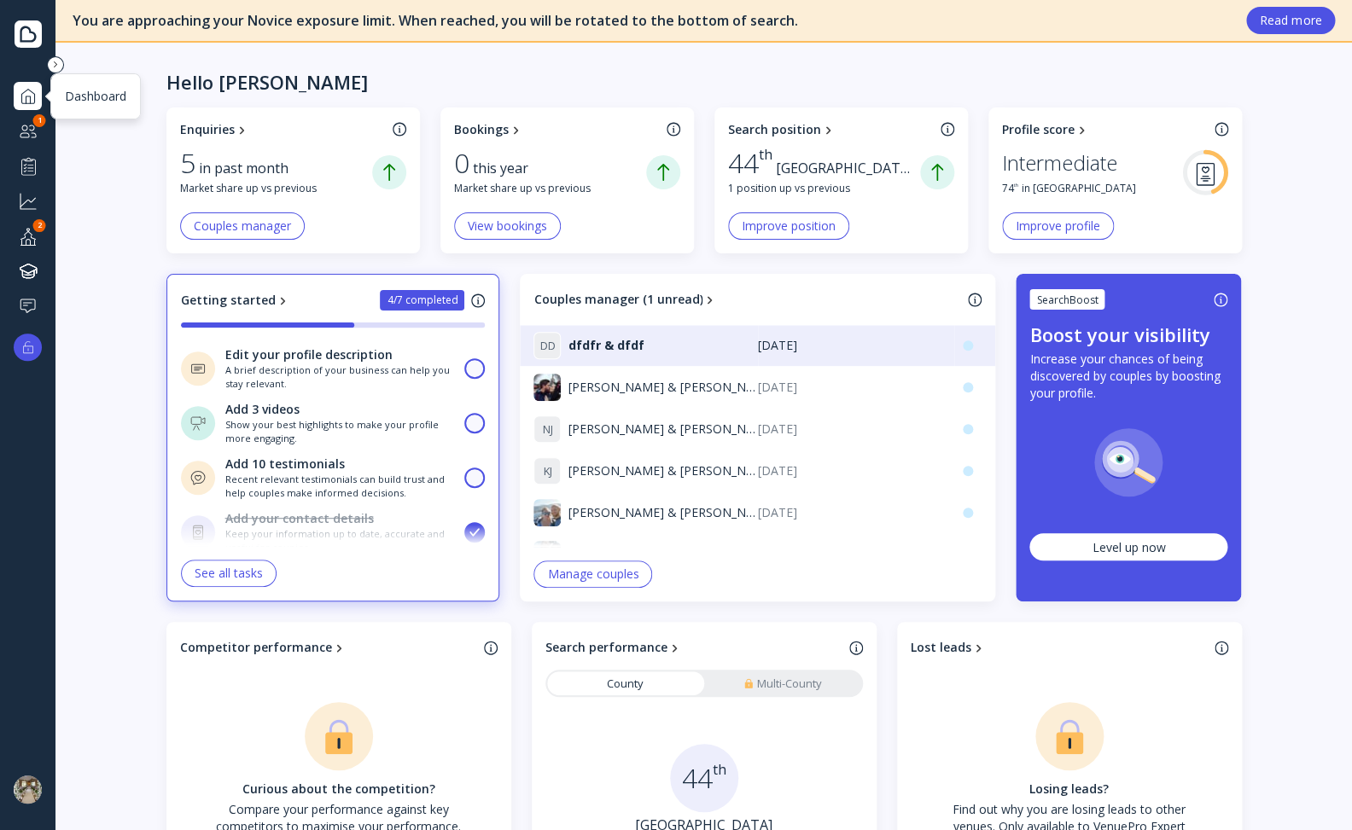
click at [29, 96] on div at bounding box center [28, 95] width 20 height 21
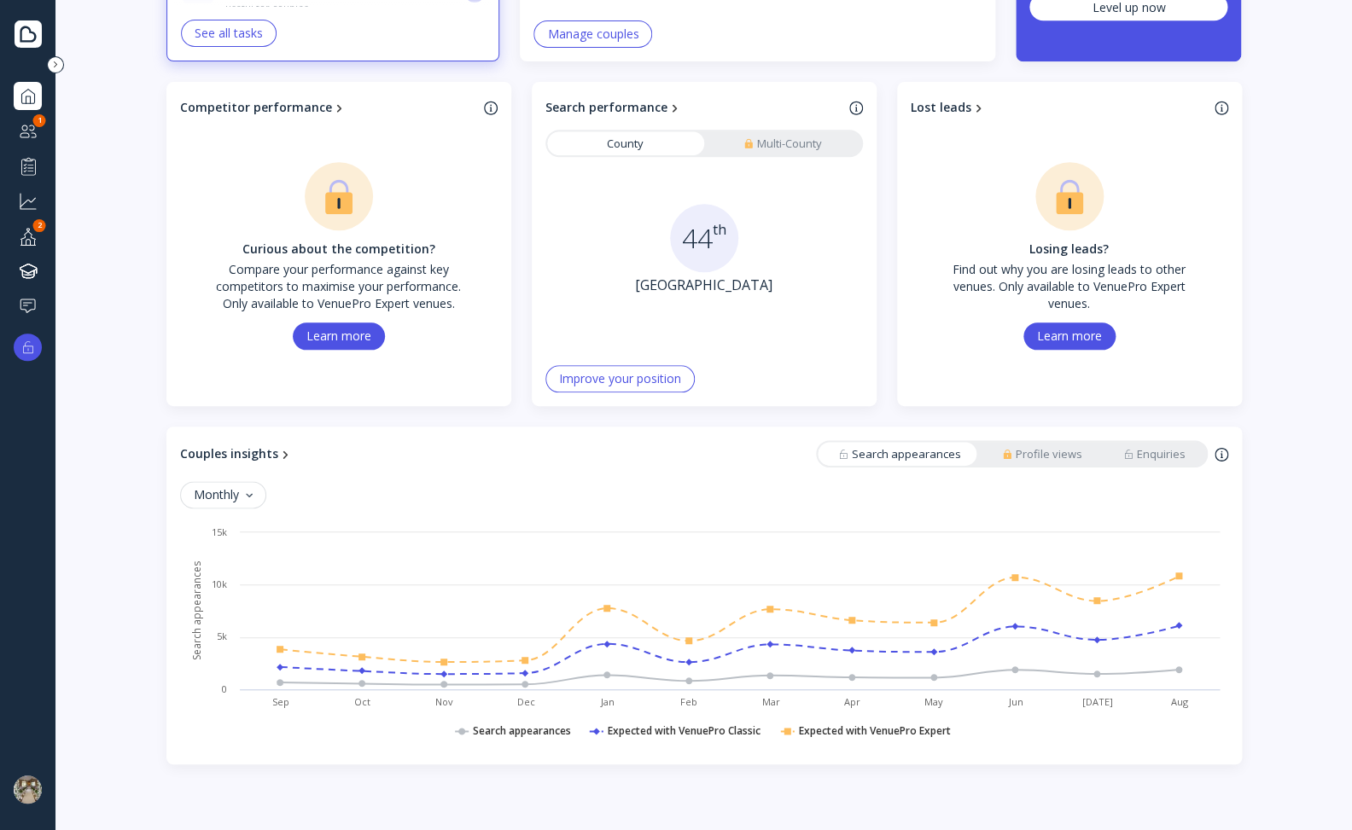
scroll to position [34, 0]
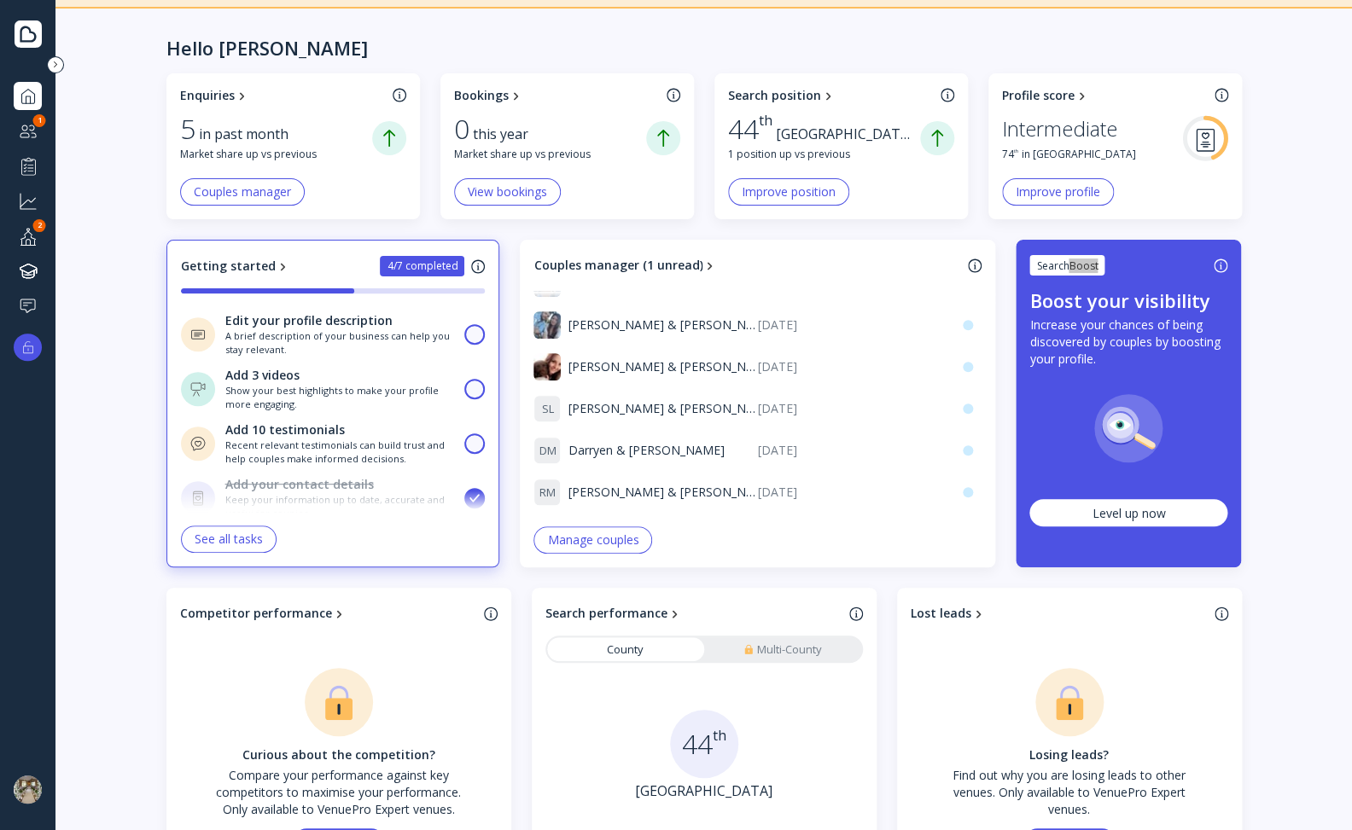
click at [1114, 513] on div "Level up now" at bounding box center [1127, 513] width 73 height 16
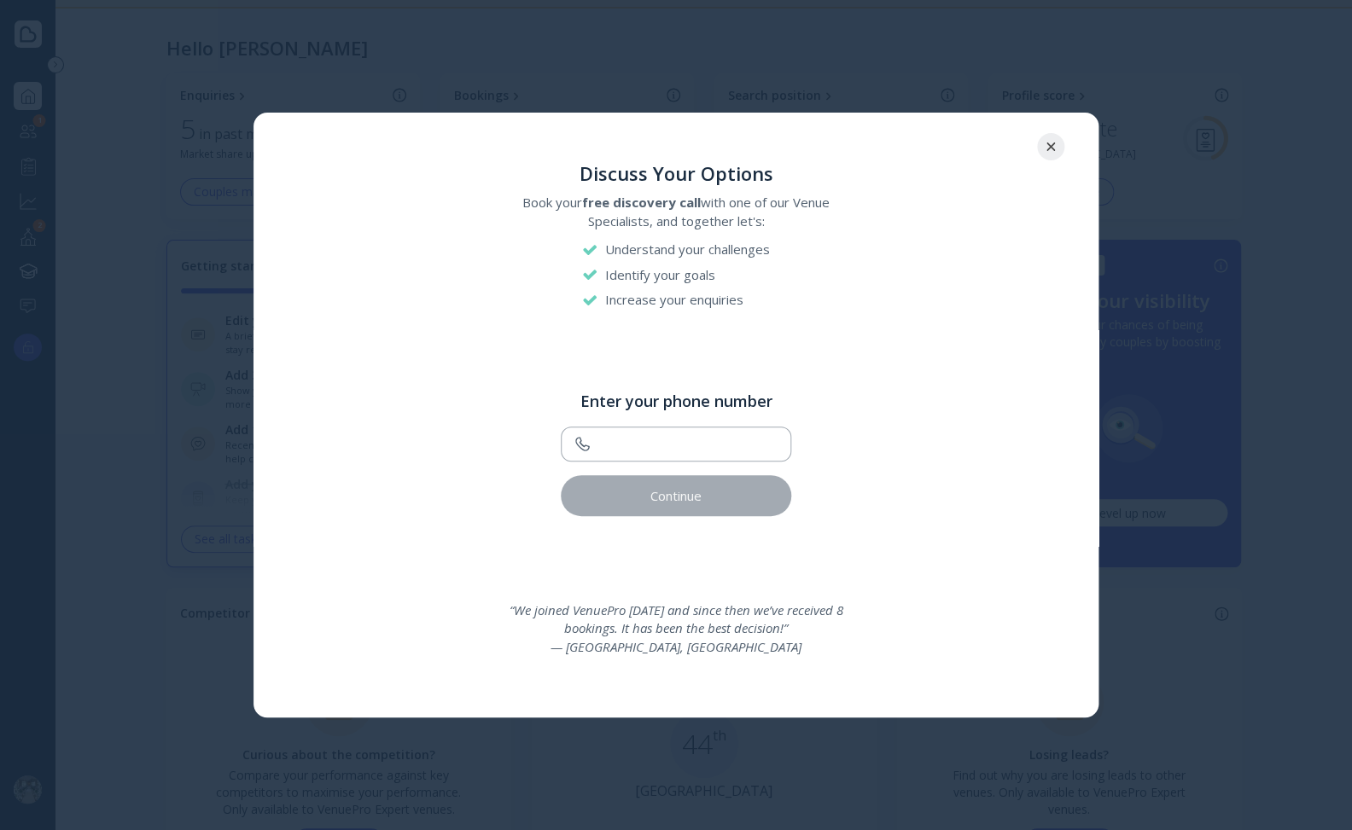
click at [1046, 146] on icon at bounding box center [1050, 146] width 9 height 9
